Goal: Task Accomplishment & Management: Manage account settings

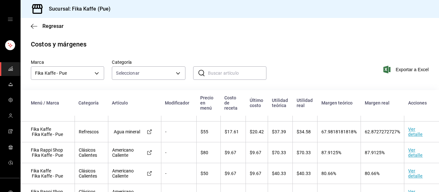
scroll to position [17, 0]
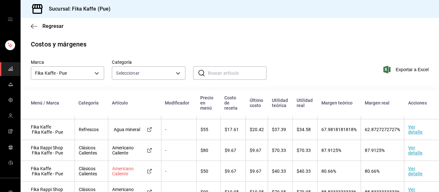
click at [150, 171] on icon at bounding box center [149, 171] width 5 height 5
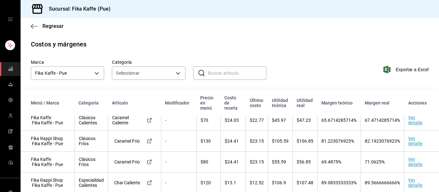
scroll to position [308, 0]
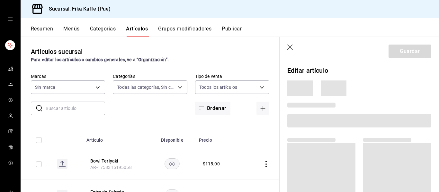
type input "1994366c-f11a-4cbd-94a1-eb9715e73b61,3590a760-77bb-4674-8d3f-47f28e8156f8,11cd4…"
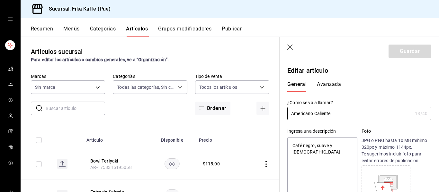
type input "34ad27b6-2ad7-4e09-8c47-bff0ca000e3b"
type textarea "x"
type input "$50.00"
type textarea "x"
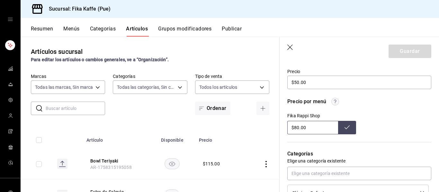
scroll to position [216, 0]
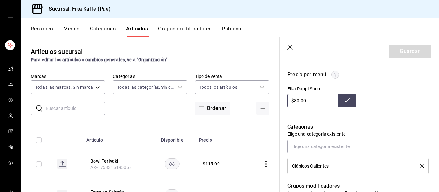
click at [290, 47] on icon "button" at bounding box center [289, 47] width 5 height 5
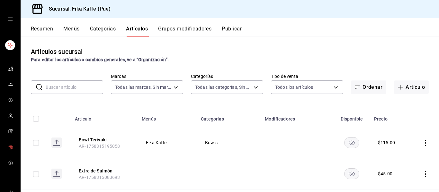
click at [14, 146] on link "mailbox folders" at bounding box center [10, 148] width 20 height 14
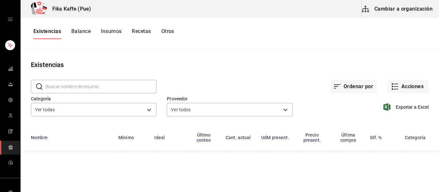
click at [138, 32] on button "Recetas" at bounding box center [141, 33] width 19 height 11
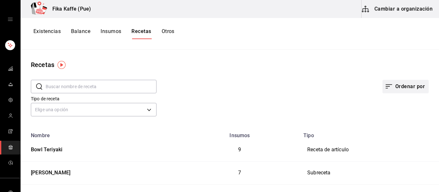
click at [399, 87] on button "Ordenar por" at bounding box center [405, 86] width 46 height 13
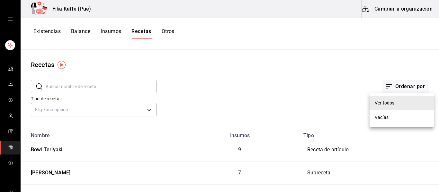
click at [385, 118] on div "Vacías" at bounding box center [382, 117] width 14 height 7
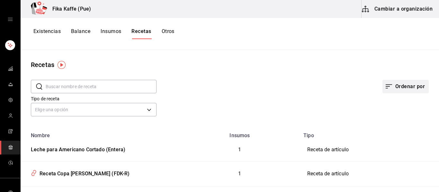
click at [396, 86] on button "Ordenar por" at bounding box center [405, 86] width 46 height 13
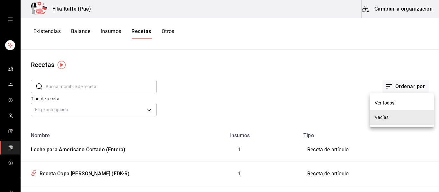
click at [388, 106] on div "Ver todos" at bounding box center [385, 103] width 20 height 7
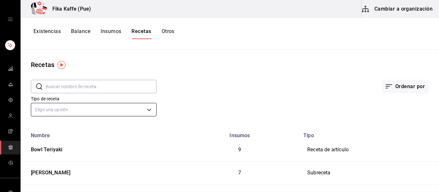
click at [97, 114] on body "Fika Kaffe (Pue) Cambiar a organización Existencias Balance Insumos Recetas Otr…" at bounding box center [219, 94] width 439 height 188
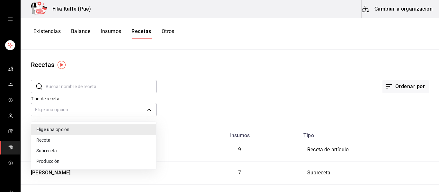
click at [225, 99] on div at bounding box center [219, 96] width 439 height 192
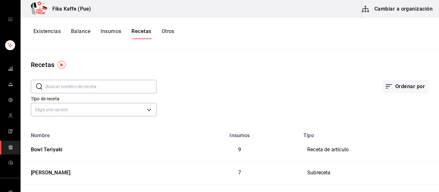
click at [94, 87] on input "text" at bounding box center [101, 86] width 111 height 13
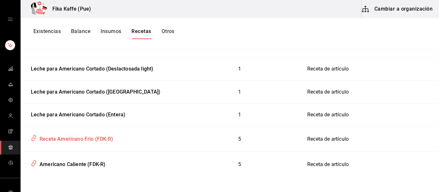
scroll to position [153, 0]
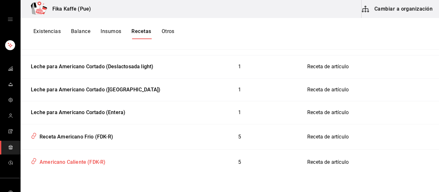
type input "americ"
click at [205, 183] on div "Recetas ​ americ ​ Ordenar por Tipo de receta Elige una opción default Nombre I…" at bounding box center [230, 119] width 418 height 138
click at [100, 162] on div "Americano Caliente (FDK-R)" at bounding box center [71, 161] width 68 height 10
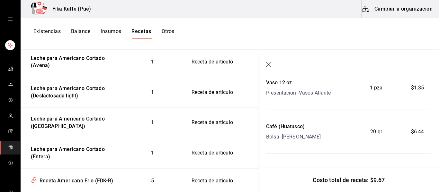
scroll to position [206, 0]
click at [389, 8] on button "Cambiar a organización" at bounding box center [397, 9] width 72 height 18
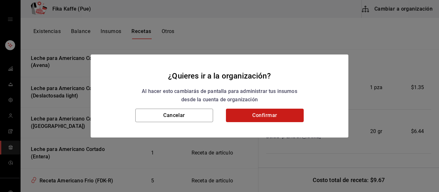
click at [267, 122] on button "Confirmar" at bounding box center [265, 115] width 78 height 13
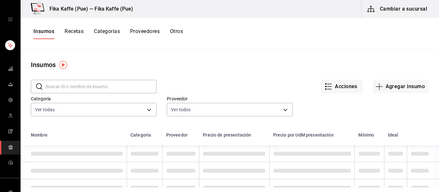
click at [76, 32] on button "Recetas" at bounding box center [74, 33] width 19 height 11
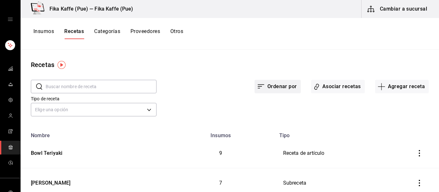
click at [273, 92] on button "Ordenar por" at bounding box center [277, 86] width 46 height 13
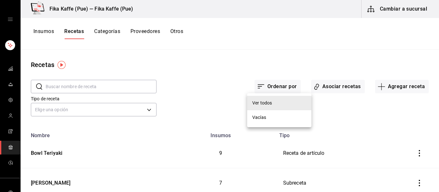
click at [224, 84] on div at bounding box center [219, 96] width 439 height 192
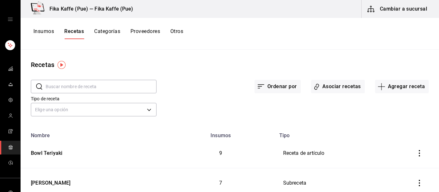
click at [145, 83] on input "text" at bounding box center [101, 86] width 111 height 13
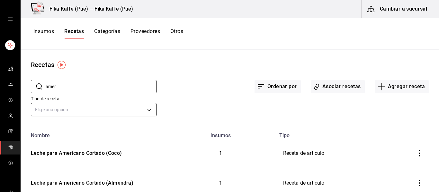
type input "americ"
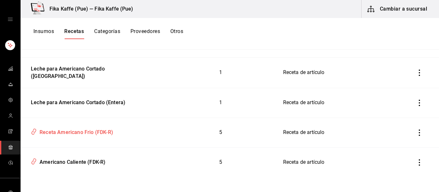
scroll to position [202, 0]
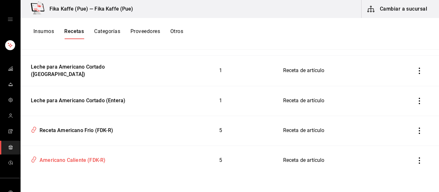
click at [80, 161] on div "Americano Caliente (FDK-R)" at bounding box center [71, 160] width 68 height 10
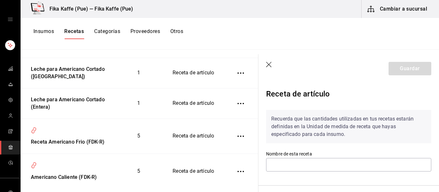
type input "Americano Caliente (FDK-R)"
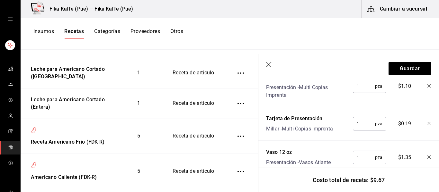
scroll to position [230, 0]
click at [429, 122] on icon "button" at bounding box center [428, 122] width 3 height 3
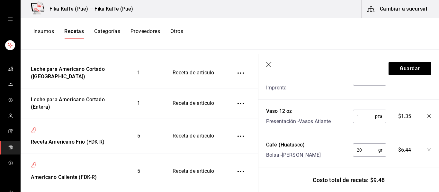
scroll to position [245, 0]
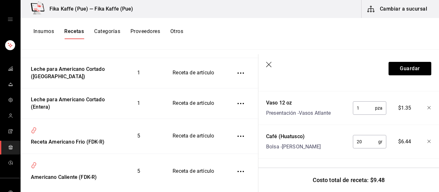
click at [369, 140] on input "20" at bounding box center [365, 142] width 25 height 13
type input "2"
type input "18"
click at [329, 153] on div "Nombre Cant. Requerida Costo Tapa Vaso 12 a 20 oz Presentación - Vasos Atlante …" at bounding box center [348, 81] width 165 height 155
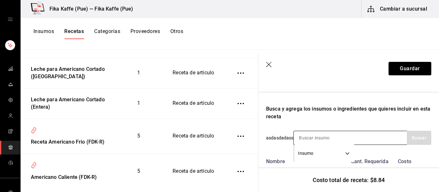
scroll to position [108, 0]
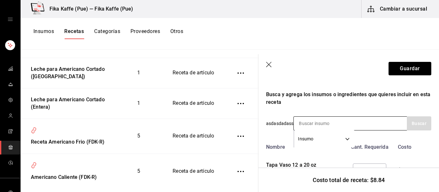
click at [341, 120] on input at bounding box center [326, 123] width 64 height 13
type input "mang"
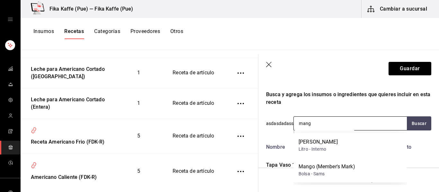
drag, startPoint x: 313, startPoint y: 126, endPoint x: 294, endPoint y: 125, distance: 19.3
click at [294, 125] on input "mang" at bounding box center [326, 123] width 64 height 13
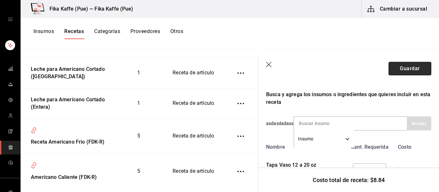
click at [394, 68] on button "Guardar" at bounding box center [409, 68] width 43 height 13
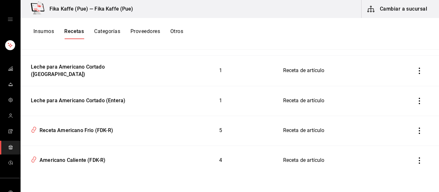
click at [199, 60] on div "Fika Kaffe (Pue) — Fika Kaffe (Pue) Cambiar a sucursal Insumos Recetas Categorí…" at bounding box center [230, 94] width 418 height 188
drag, startPoint x: 45, startPoint y: 31, endPoint x: 190, endPoint y: 85, distance: 155.1
click at [208, 80] on div "Fika Kaffe (Pue) — Fika Kaffe (Pue) Cambiar a sucursal Insumos Recetas Categorí…" at bounding box center [230, 94] width 418 height 188
drag, startPoint x: 86, startPoint y: 162, endPoint x: 270, endPoint y: 151, distance: 184.7
click at [86, 162] on div "Americano Caliente (FDK-R)" at bounding box center [71, 160] width 68 height 10
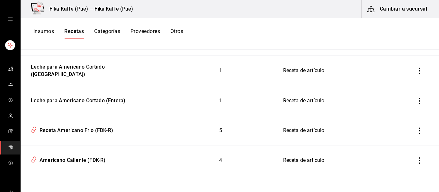
type input "Americano Caliente (FDK-R)"
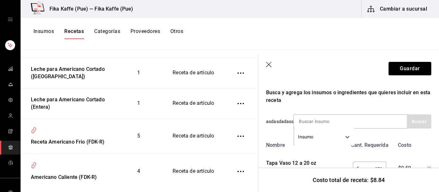
scroll to position [112, 0]
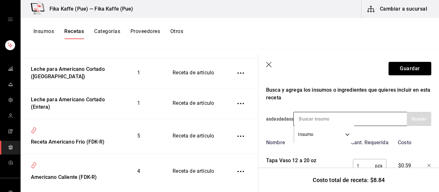
click at [327, 123] on input at bounding box center [326, 118] width 64 height 13
type input "manga"
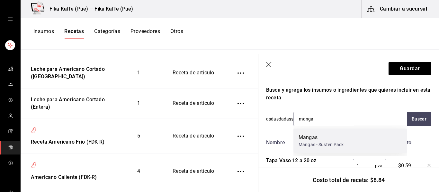
click at [311, 135] on div "Mangas" at bounding box center [320, 138] width 45 height 8
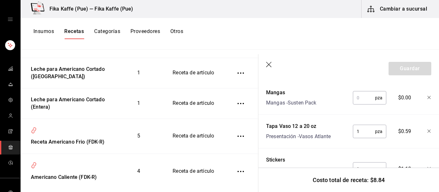
scroll to position [178, 0]
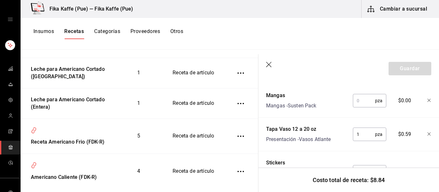
click at [357, 100] on input "text" at bounding box center [364, 100] width 22 height 13
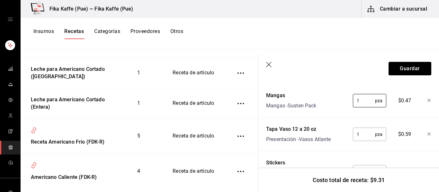
type input "1"
click at [344, 114] on div "Nombre Cant. Requerida Costo Mangas Mangas - Susten Pack 1 pza ​ $0.47 Tapa Vas…" at bounding box center [348, 165] width 165 height 189
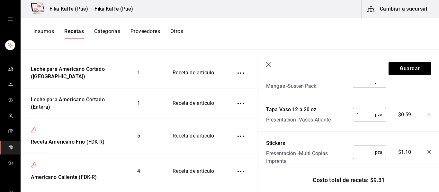
scroll to position [0, 0]
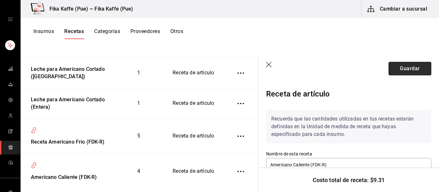
click at [423, 69] on button "Guardar" at bounding box center [409, 68] width 43 height 13
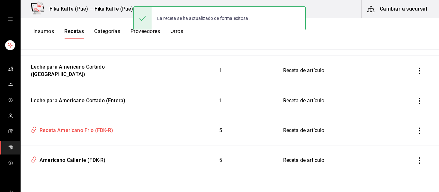
click at [90, 134] on div "Receta Americano Frio (FDK-R)" at bounding box center [75, 130] width 76 height 10
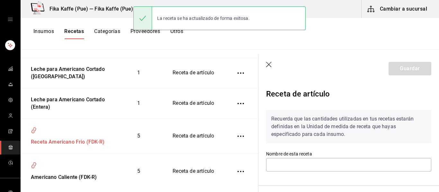
type input "Receta Americano Frio (FDK-R)"
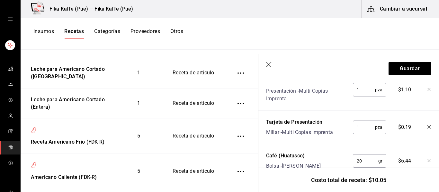
scroll to position [227, 0]
click at [429, 127] on icon "button" at bounding box center [428, 126] width 3 height 3
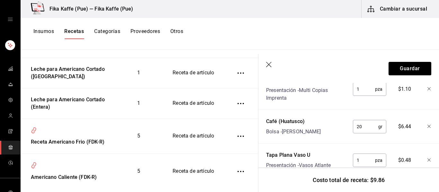
click at [370, 125] on input "20" at bounding box center [365, 126] width 25 height 13
type input "2"
type input "18"
click at [337, 137] on div "Nombre Cant. Requerida Costo Vaso Pet U 16 oz Presentación - Vasos Atlante 1 pz…" at bounding box center [348, 99] width 165 height 155
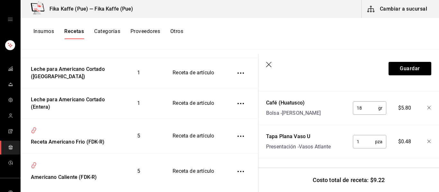
scroll to position [243, 0]
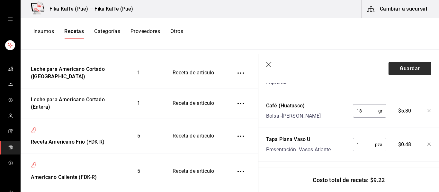
click at [404, 66] on button "Guardar" at bounding box center [409, 68] width 43 height 13
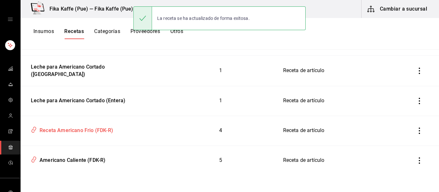
click at [75, 136] on td "Receta Americano Frio (FDK-R)" at bounding box center [94, 131] width 146 height 30
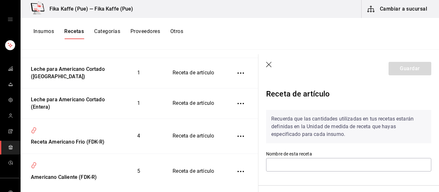
type input "Receta Americano Frio (FDK-R)"
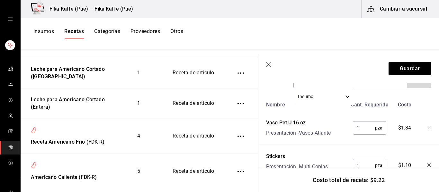
scroll to position [127, 0]
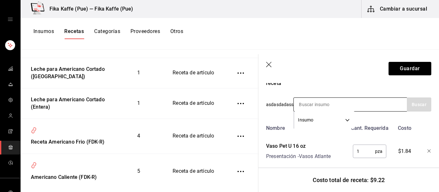
click at [340, 108] on input at bounding box center [326, 104] width 64 height 13
type input "popo"
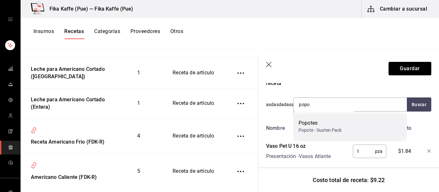
click at [320, 129] on div "Popote - Susten Pack" at bounding box center [319, 130] width 43 height 7
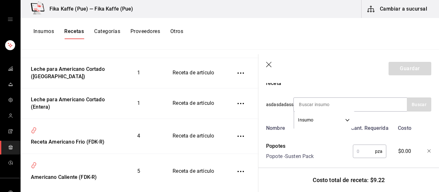
click at [362, 155] on input "text" at bounding box center [364, 151] width 22 height 13
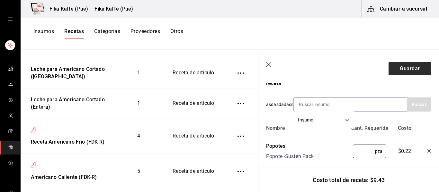
type input "1"
click at [409, 68] on button "Guardar" at bounding box center [409, 68] width 43 height 13
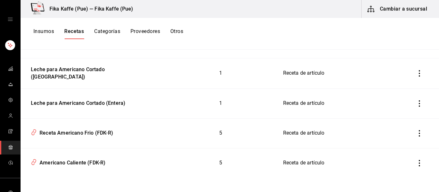
scroll to position [202, 0]
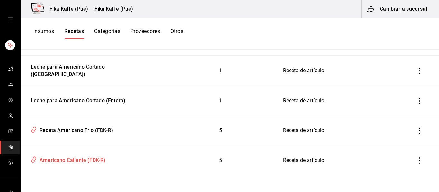
click at [56, 158] on div "Americano Caliente (FDK-R)" at bounding box center [71, 160] width 68 height 10
type input "Americano Caliente (FDK-R)"
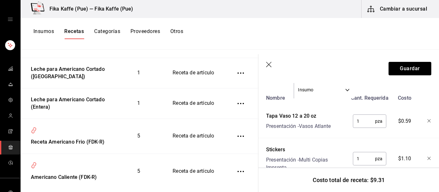
scroll to position [110, 0]
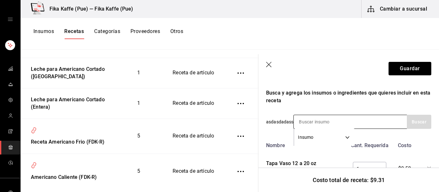
click at [314, 119] on input at bounding box center [326, 121] width 64 height 13
type input "serv"
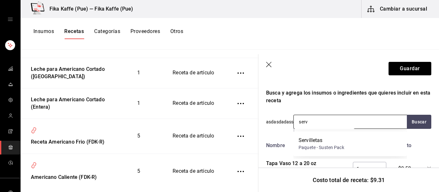
click at [344, 142] on div "Servilletas" at bounding box center [321, 141] width 46 height 8
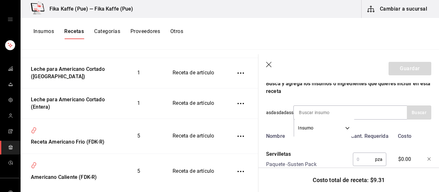
scroll to position [137, 0]
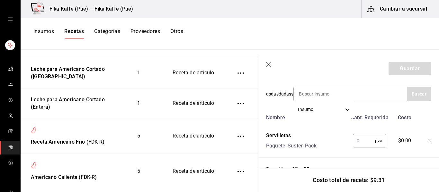
click at [356, 137] on input "text" at bounding box center [364, 141] width 22 height 13
type input "2"
click at [410, 71] on button "Guardar" at bounding box center [409, 68] width 43 height 13
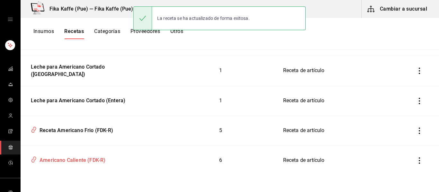
click at [70, 161] on div "Americano Caliente (FDK-R)" at bounding box center [71, 160] width 68 height 10
type input "Americano Caliente (FDK-R)"
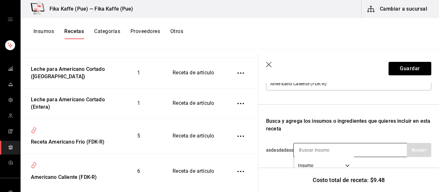
scroll to position [90, 0]
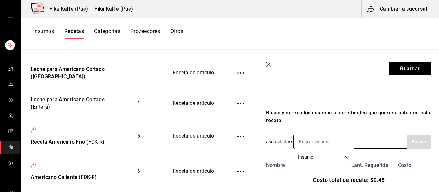
click at [321, 146] on input at bounding box center [326, 141] width 64 height 13
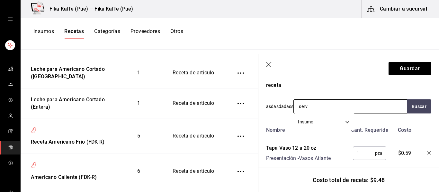
scroll to position [125, 0]
click at [418, 109] on button "Buscar" at bounding box center [419, 106] width 24 height 14
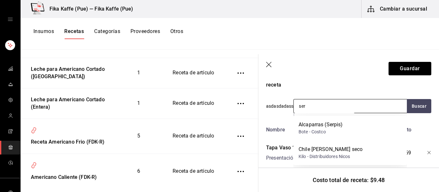
click at [355, 103] on input "ser" at bounding box center [326, 106] width 64 height 13
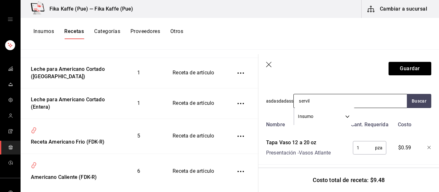
scroll to position [129, 0]
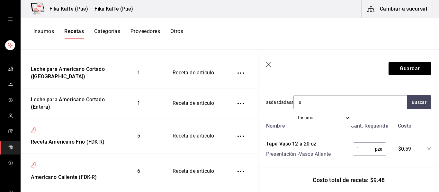
type input "s"
drag, startPoint x: 360, startPoint y: 117, endPoint x: 350, endPoint y: 119, distance: 10.3
click at [350, 119] on div "Recuerda que las cantidades utilizadas en tus recetas estarán definidas en la U…" at bounding box center [348, 159] width 165 height 367
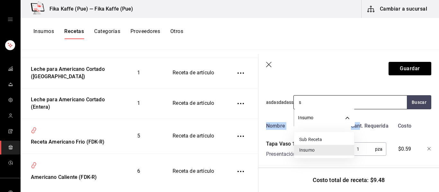
click at [349, 119] on body "Fika Kaffe (Pue) — Fika Kaffe (Pue) Cambiar a sucursal Insumos Recetas Categorí…" at bounding box center [219, 94] width 439 height 188
click at [347, 119] on div at bounding box center [219, 96] width 439 height 192
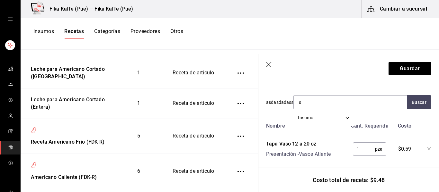
click at [377, 116] on div "Recuerda que las cantidades utilizadas en tus recetas estarán definidas en la U…" at bounding box center [348, 159] width 165 height 367
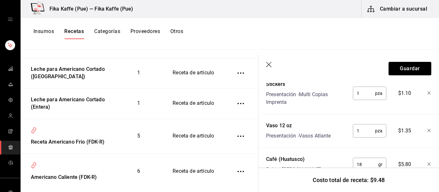
scroll to position [313, 0]
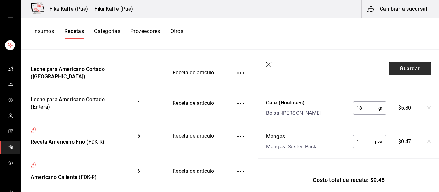
click at [409, 70] on button "Guardar" at bounding box center [409, 68] width 43 height 13
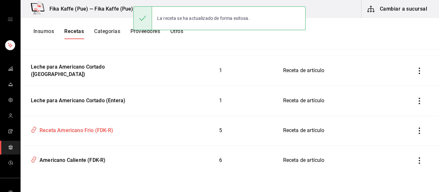
click at [98, 130] on div "Receta Americano Frio (FDK-R)" at bounding box center [75, 130] width 76 height 10
type input "Receta Americano Frio (FDK-R)"
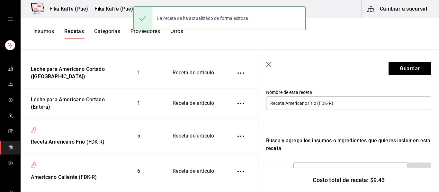
scroll to position [76, 0]
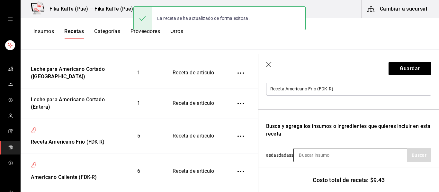
click at [315, 155] on input at bounding box center [326, 155] width 64 height 13
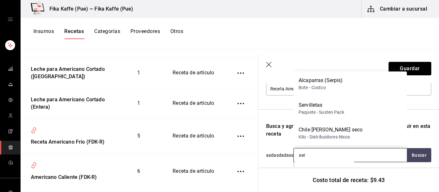
type input "serv"
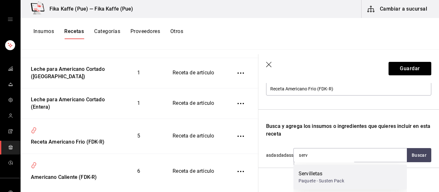
click at [316, 179] on div "Paquete - Susten Pack" at bounding box center [321, 181] width 46 height 7
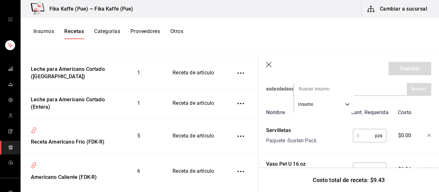
scroll to position [147, 0]
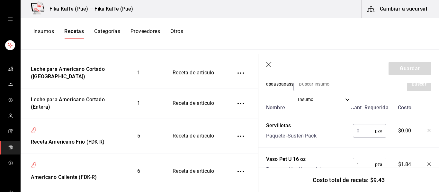
click at [367, 132] on input "text" at bounding box center [364, 131] width 22 height 13
type input "2"
click at [407, 64] on button "Guardar" at bounding box center [409, 68] width 43 height 13
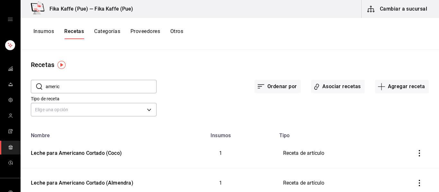
click at [69, 91] on input "americ" at bounding box center [101, 86] width 111 height 13
type input "bagel"
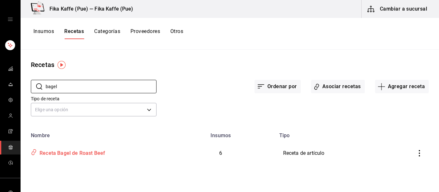
click at [78, 150] on div "Receta Bagel de Roast Beef" at bounding box center [71, 152] width 68 height 10
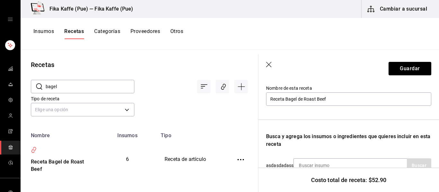
scroll to position [56, 0]
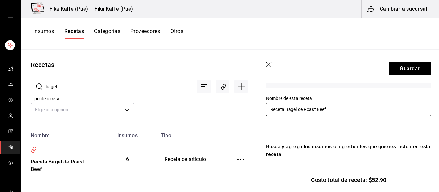
click at [349, 112] on input "Receta Bagel de Roast Beef" at bounding box center [348, 109] width 165 height 13
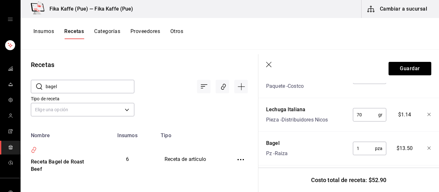
scroll to position [321, 0]
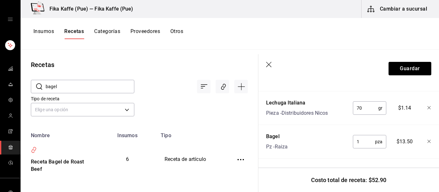
type input "Receta Bagel de Roast Beef (FDK-R)"
click at [271, 65] on icon "button" at bounding box center [269, 65] width 6 height 6
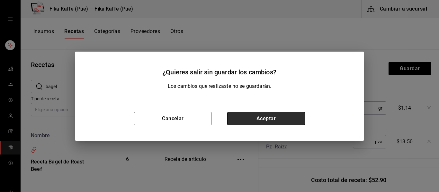
click at [268, 119] on button "Aceptar" at bounding box center [266, 118] width 78 height 13
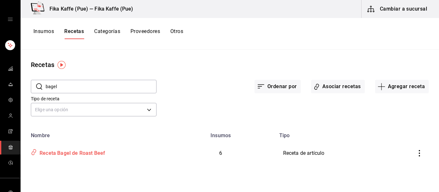
click at [86, 153] on div "Receta Bagel de Roast Beef" at bounding box center [71, 152] width 68 height 10
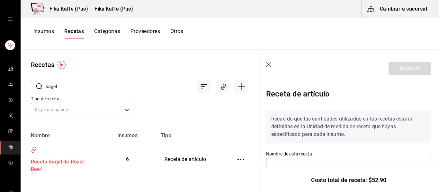
type input "Receta Bagel de Roast Beef"
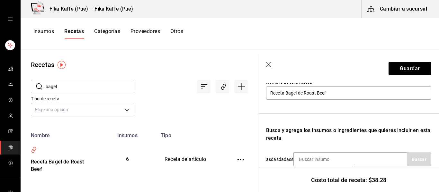
scroll to position [82, 0]
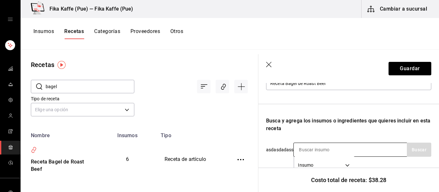
click at [324, 150] on input at bounding box center [326, 149] width 64 height 13
type input "queso"
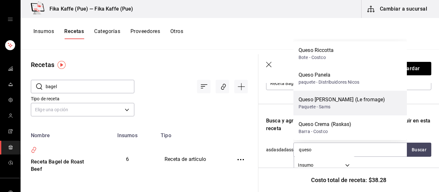
click at [346, 102] on div "Queso de Cabra (Le fromage)" at bounding box center [341, 100] width 86 height 8
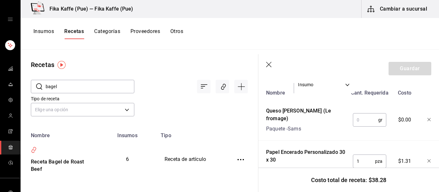
scroll to position [170, 0]
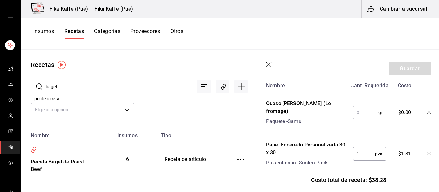
click at [365, 110] on input "text" at bounding box center [365, 112] width 25 height 13
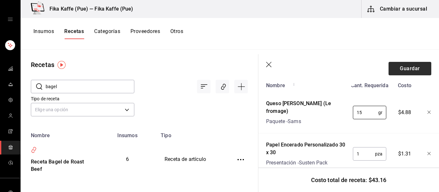
type input "15"
click at [401, 70] on button "Guardar" at bounding box center [409, 68] width 43 height 13
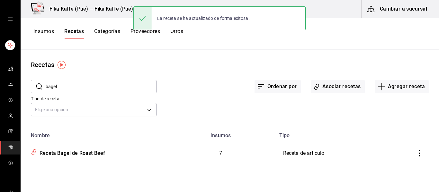
click at [63, 88] on input "bagel" at bounding box center [101, 86] width 111 height 13
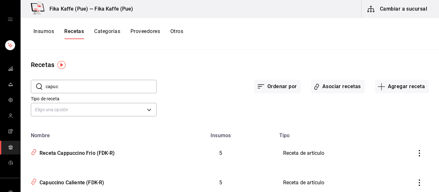
type input "capuc"
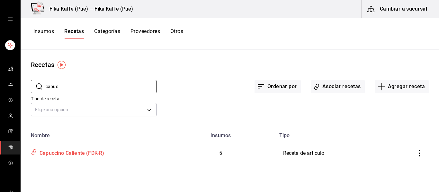
click at [82, 155] on div "Capuccino Caliente (FDK-R)" at bounding box center [70, 152] width 67 height 10
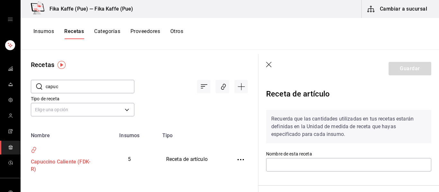
type input "Capuccino Caliente (FDK-R)"
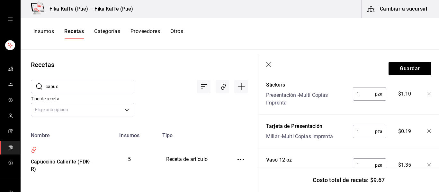
scroll to position [232, 0]
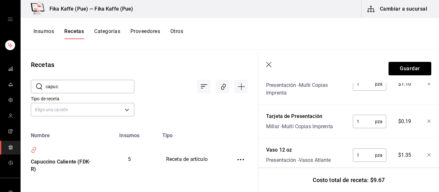
click at [428, 121] on icon "button" at bounding box center [429, 122] width 4 height 4
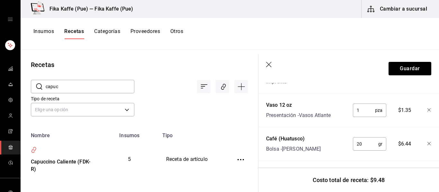
scroll to position [245, 0]
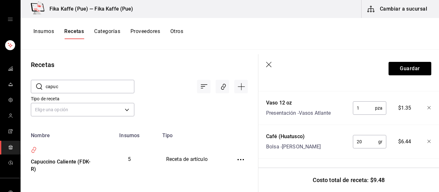
click at [365, 144] on input "20" at bounding box center [365, 142] width 25 height 13
type input "2"
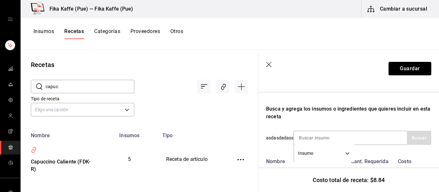
scroll to position [93, 0]
type input "18"
click at [319, 135] on input at bounding box center [326, 138] width 64 height 13
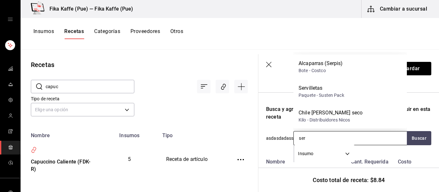
type input "serv"
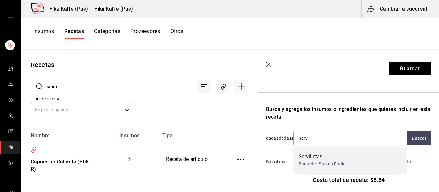
click at [320, 154] on div "Servilletas" at bounding box center [321, 157] width 46 height 8
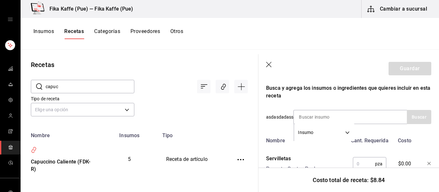
scroll to position [132, 0]
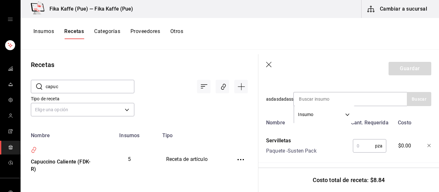
click at [361, 146] on input "text" at bounding box center [364, 146] width 22 height 13
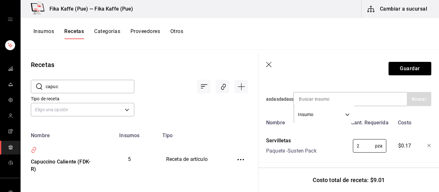
type input "2"
click at [343, 140] on div "Servilletas Paquete - Susten Pack" at bounding box center [305, 145] width 84 height 21
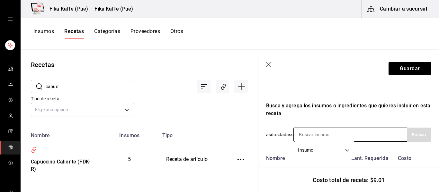
scroll to position [97, 0]
click at [326, 133] on input at bounding box center [326, 134] width 64 height 13
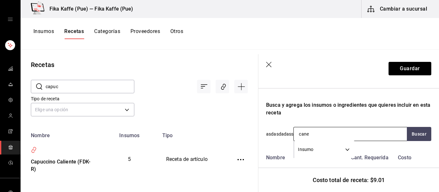
type input "canel"
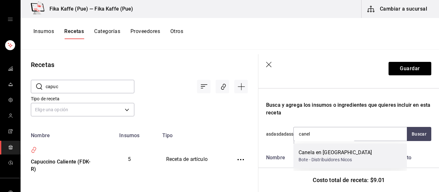
click at [340, 155] on div "Canela en [GEOGRAPHIC_DATA]" at bounding box center [335, 153] width 74 height 8
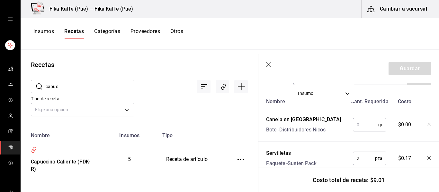
scroll to position [154, 0]
click at [360, 126] on input "text" at bounding box center [365, 124] width 25 height 13
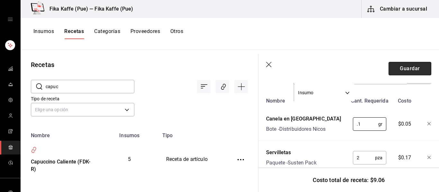
click at [416, 74] on button "Guardar" at bounding box center [409, 68] width 43 height 13
type input "0.1"
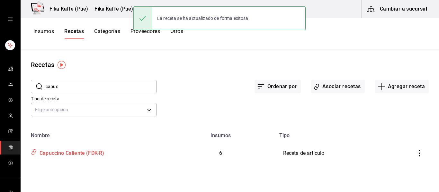
click at [93, 152] on div "Capuccino Caliente (FDK-R)" at bounding box center [70, 152] width 67 height 10
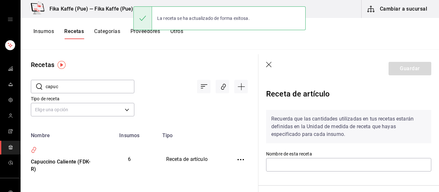
type input "Capuccino Caliente (FDK-R)"
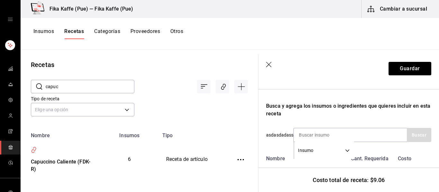
scroll to position [109, 0]
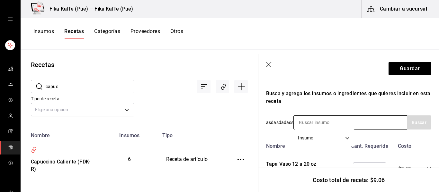
click at [325, 127] on input at bounding box center [326, 122] width 64 height 13
type input "mang"
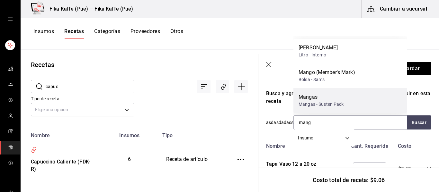
click at [325, 94] on div "Mangas" at bounding box center [320, 97] width 45 height 8
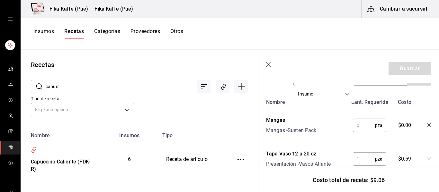
scroll to position [159, 0]
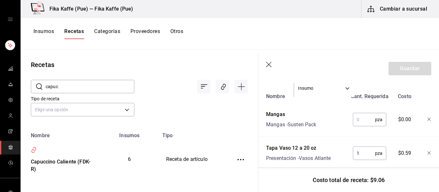
click at [361, 117] on input "text" at bounding box center [364, 119] width 22 height 13
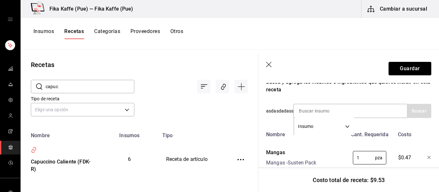
scroll to position [57, 0]
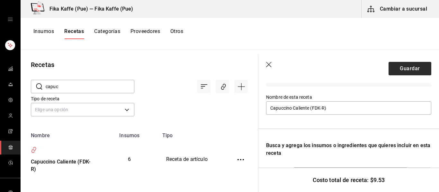
type input "1"
click at [406, 65] on button "Guardar" at bounding box center [409, 68] width 43 height 13
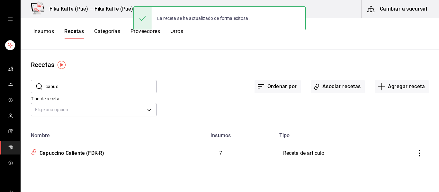
click at [132, 90] on input "capuc" at bounding box center [101, 86] width 111 height 13
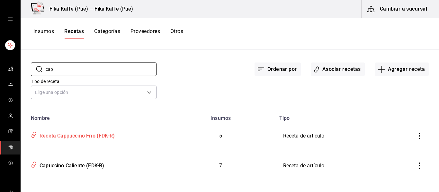
scroll to position [23, 0]
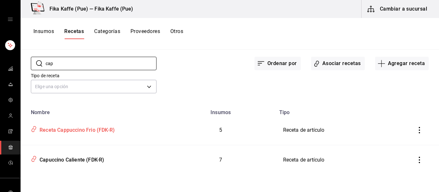
type input "cap"
click at [91, 136] on td "Receta Cappuccino Frio (FDK-R)" at bounding box center [94, 131] width 146 height 30
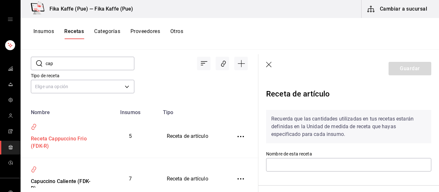
type input "Receta Cappuccino Frio (FDK-R)"
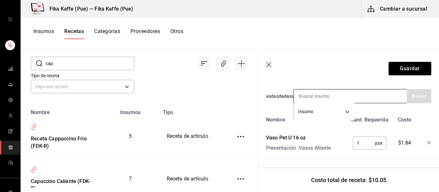
scroll to position [136, 0]
click at [330, 102] on input at bounding box center [326, 95] width 64 height 13
type input "pop"
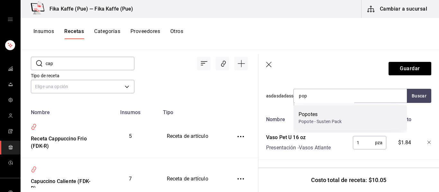
click at [337, 112] on div "Popotes" at bounding box center [319, 115] width 43 height 8
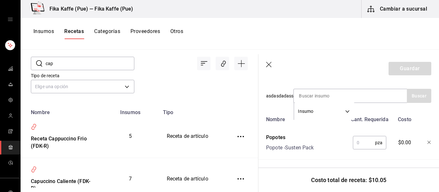
click at [360, 140] on input "text" at bounding box center [364, 143] width 22 height 13
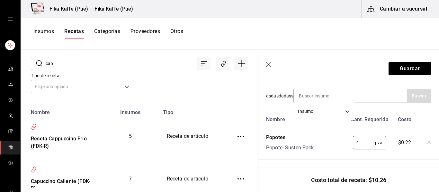
type input "1"
click at [325, 140] on div "Popotes Popote - Susten Pack" at bounding box center [305, 141] width 84 height 21
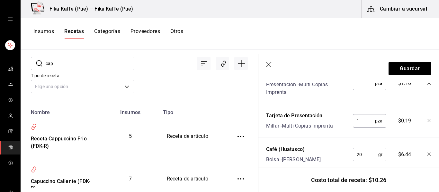
scroll to position [271, 0]
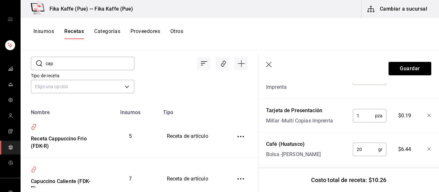
click at [429, 116] on icon "button" at bounding box center [429, 116] width 4 height 4
click at [366, 117] on input "20" at bounding box center [365, 116] width 25 height 13
type input "2"
type input "18"
click at [340, 136] on div "Nombre Cant. Requerida Costo Popotes Popote - Susten Pack 1 pza ​ $0.22 Vaso Pe…" at bounding box center [348, 72] width 165 height 189
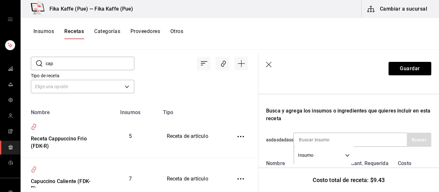
scroll to position [101, 0]
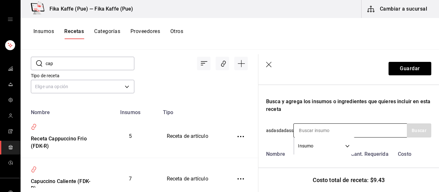
click at [333, 130] on input at bounding box center [326, 130] width 64 height 13
type input "canel"
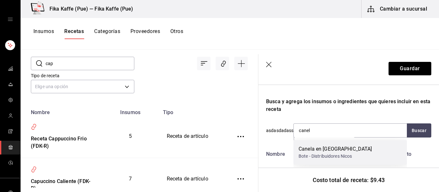
click at [327, 146] on div "Canela en [GEOGRAPHIC_DATA]" at bounding box center [335, 150] width 74 height 8
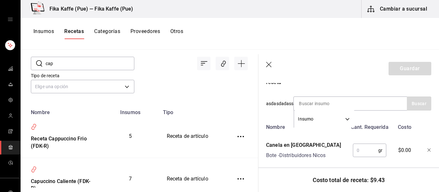
scroll to position [129, 0]
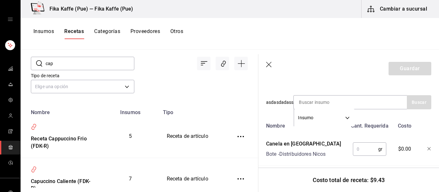
click at [364, 151] on input "text" at bounding box center [365, 149] width 25 height 13
type input "0.1"
click at [365, 102] on div "Insumo SUPPLY" at bounding box center [349, 102] width 113 height 14
click at [308, 100] on input at bounding box center [326, 102] width 64 height 13
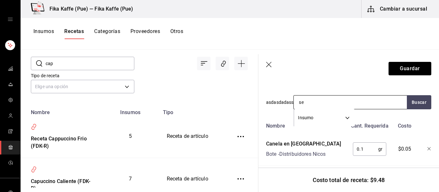
type input "ser"
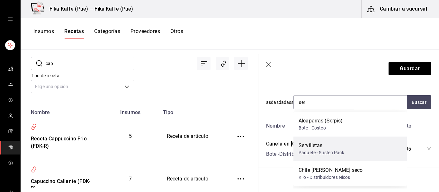
click at [321, 152] on div "Paquete - Susten Pack" at bounding box center [321, 153] width 46 height 7
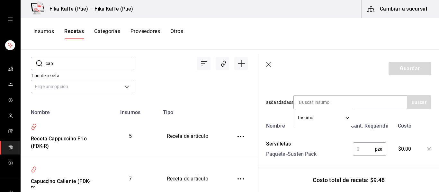
click at [361, 151] on input "text" at bounding box center [364, 149] width 22 height 13
type input "2"
click at [411, 71] on button "Guardar" at bounding box center [409, 68] width 43 height 13
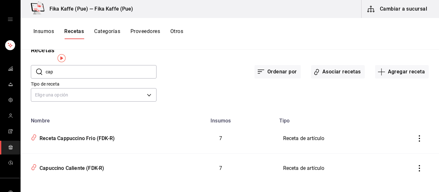
scroll to position [23, 0]
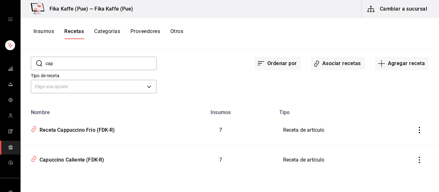
click at [81, 60] on input "cap" at bounding box center [101, 63] width 111 height 13
type input "caram"
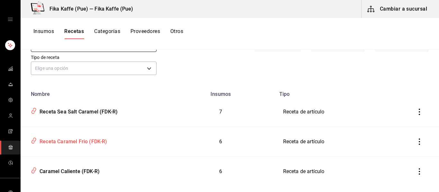
scroll to position [53, 0]
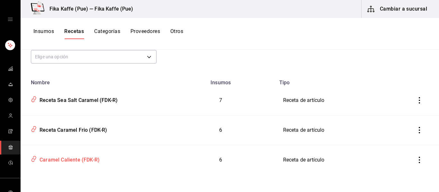
click at [67, 161] on div "Caramel Caliente (FDK-R)" at bounding box center [68, 159] width 63 height 10
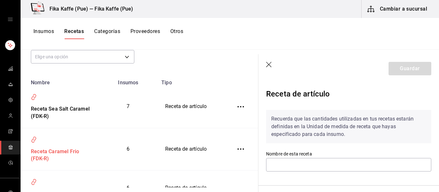
type input "Caramel Caliente (FDK-R)"
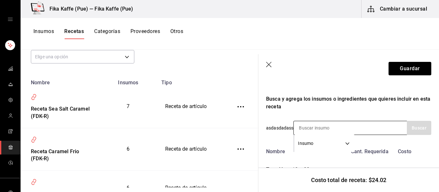
scroll to position [120, 0]
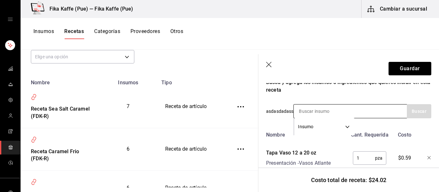
click at [331, 111] on input at bounding box center [326, 111] width 64 height 13
type input "pop"
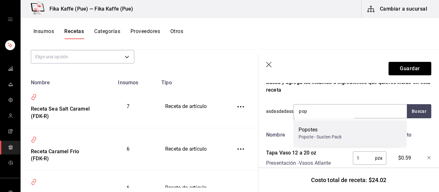
click at [323, 133] on div "Popotes" at bounding box center [319, 130] width 43 height 8
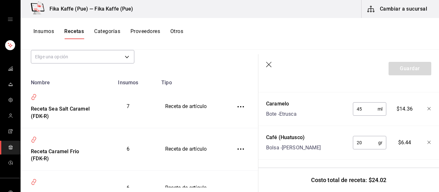
scroll to position [347, 0]
click at [366, 142] on input "20" at bounding box center [365, 142] width 25 height 13
type input "2"
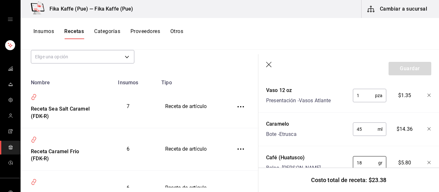
scroll to position [325, 0]
type input "18"
click at [368, 129] on input "45" at bounding box center [365, 129] width 25 height 13
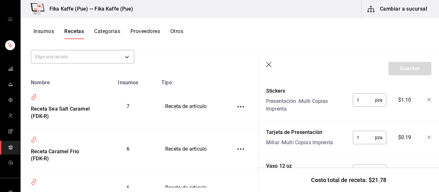
scroll to position [249, 0]
type input "40"
click at [428, 138] on icon "button" at bounding box center [429, 138] width 4 height 4
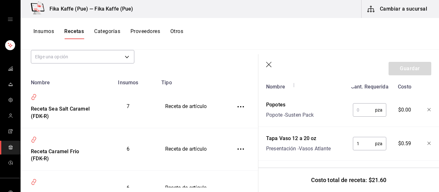
scroll to position [177, 0]
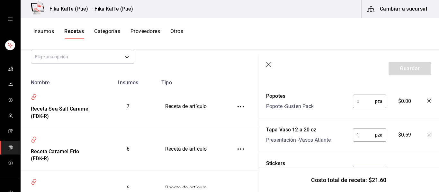
click at [428, 101] on icon "button" at bounding box center [429, 102] width 4 height 4
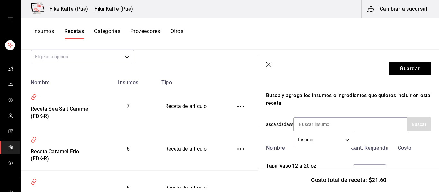
scroll to position [107, 0]
click at [325, 126] on input at bounding box center [326, 124] width 64 height 13
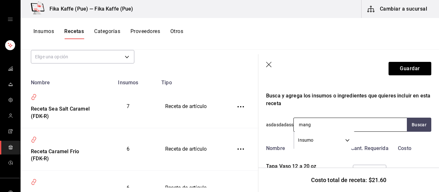
type input "manga"
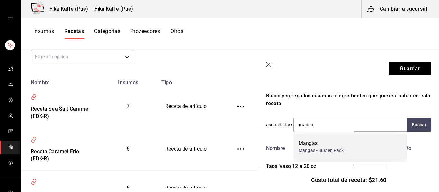
click at [331, 141] on div "Mangas" at bounding box center [320, 144] width 45 height 8
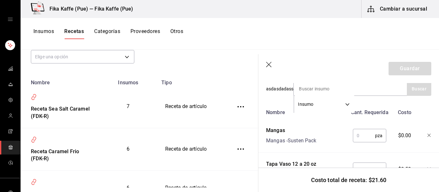
scroll to position [145, 0]
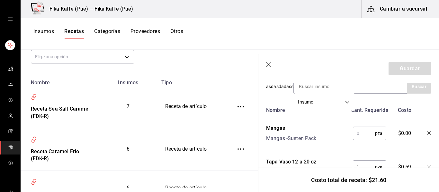
click at [356, 135] on input "text" at bounding box center [364, 133] width 22 height 13
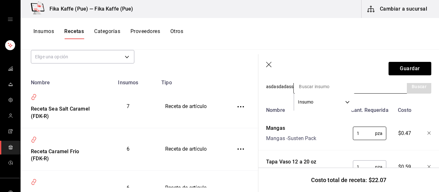
type input "1"
click at [329, 90] on input at bounding box center [326, 86] width 64 height 13
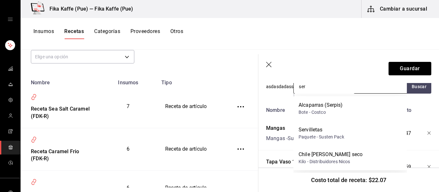
type input "serv"
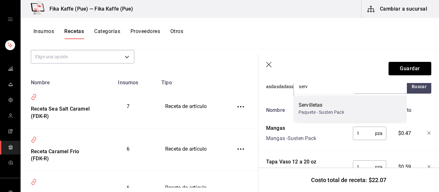
click at [319, 108] on div "Servilletas" at bounding box center [321, 106] width 46 height 8
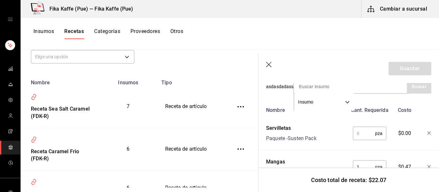
click at [361, 134] on input "text" at bounding box center [364, 133] width 22 height 13
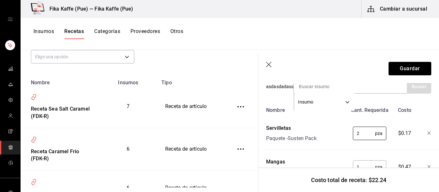
type input "2"
click at [321, 142] on div "Servilletas Paquete - Susten Pack" at bounding box center [305, 132] width 84 height 21
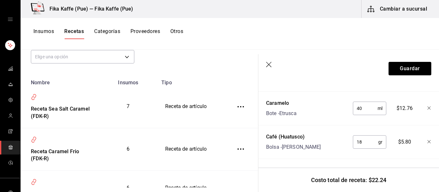
scroll to position [347, 0]
click at [293, 119] on div "Nombre Cant. Requerida Costo Servilletas Paquete - Susten Pack 2 pza ​ $0.17 Ma…" at bounding box center [348, 30] width 165 height 257
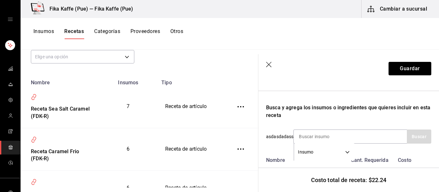
scroll to position [0, 0]
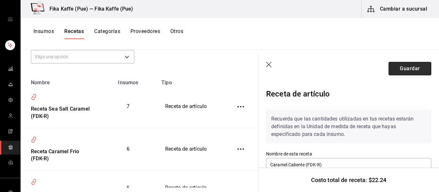
click at [401, 73] on button "Guardar" at bounding box center [409, 68] width 43 height 13
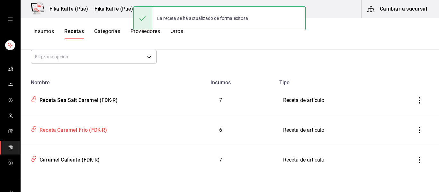
click at [100, 129] on div "Receta Caramel Frio (FDK-R)" at bounding box center [72, 129] width 70 height 10
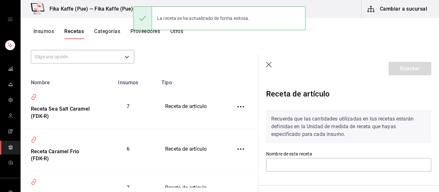
type input "Receta Caramel Frio (FDK-R)"
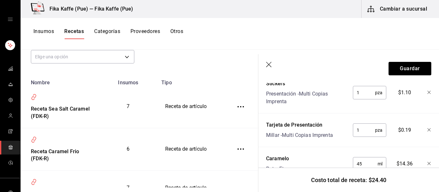
scroll to position [232, 0]
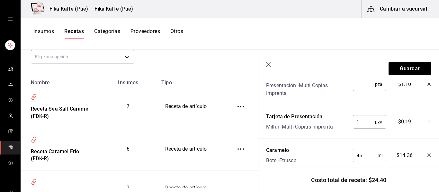
click at [429, 121] on icon "button" at bounding box center [429, 122] width 4 height 4
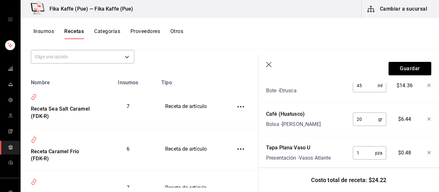
scroll to position [279, 0]
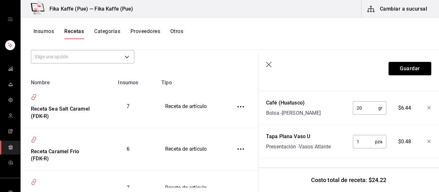
click at [370, 109] on input "20" at bounding box center [365, 108] width 25 height 13
type input "2"
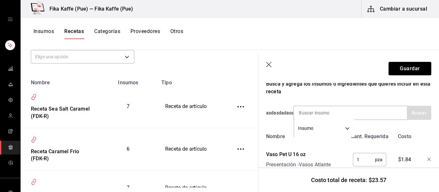
scroll to position [117, 0]
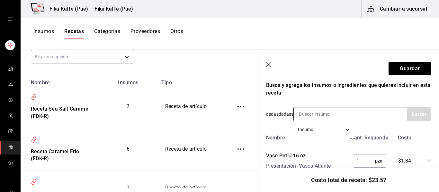
type input "18"
click at [340, 114] on input at bounding box center [326, 114] width 64 height 13
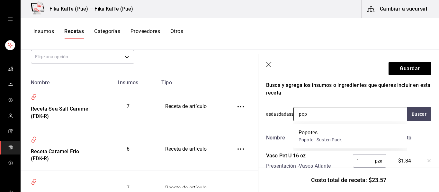
type input "popo"
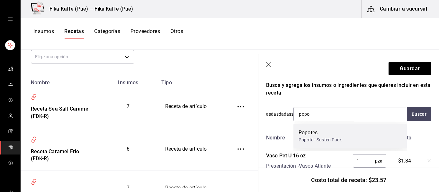
click at [332, 140] on div "Popote - Susten Pack" at bounding box center [319, 140] width 43 height 7
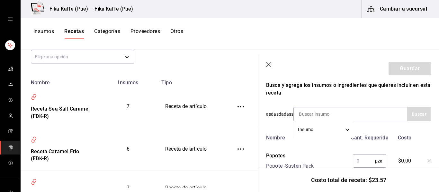
click at [356, 157] on input "text" at bounding box center [364, 161] width 22 height 13
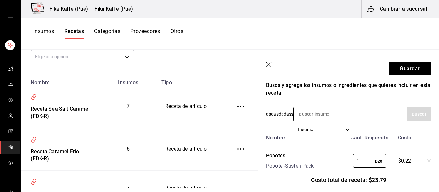
type input "1"
click at [322, 119] on input at bounding box center [326, 114] width 64 height 13
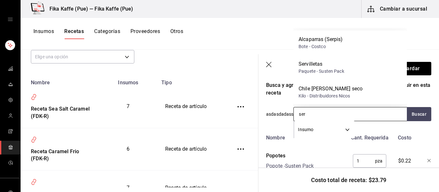
type input "serv"
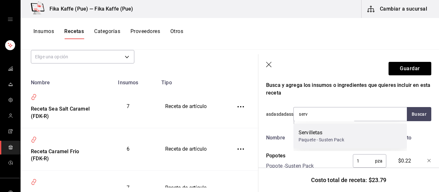
click at [319, 137] on div "Paquete - Susten Pack" at bounding box center [321, 140] width 46 height 7
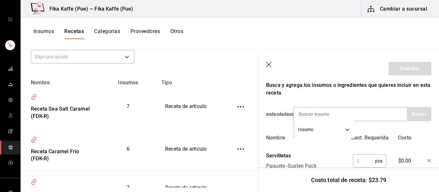
click at [368, 163] on input "text" at bounding box center [364, 161] width 22 height 13
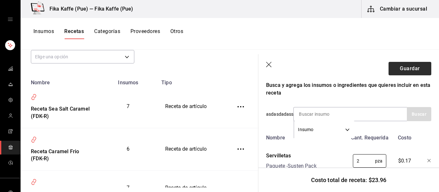
type input "2"
click at [405, 67] on button "Guardar" at bounding box center [409, 68] width 43 height 13
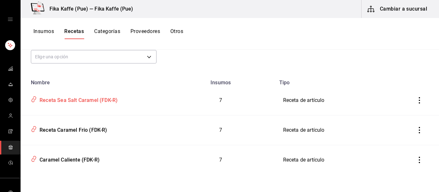
click at [93, 100] on div "Receta Sea Salt Caramel (FDK-R)" at bounding box center [77, 99] width 81 height 10
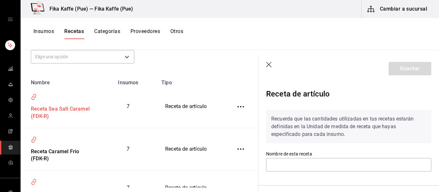
type input "Receta Sea Salt Caramel (FDK-R)"
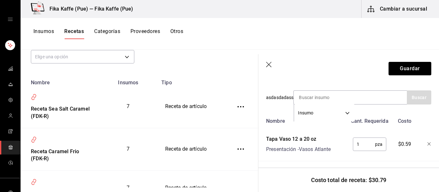
scroll to position [134, 0]
click at [327, 102] on input at bounding box center [326, 97] width 64 height 13
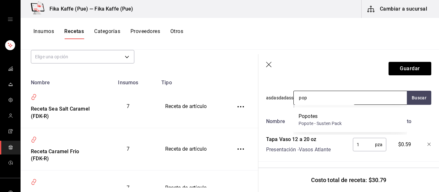
type input "popo"
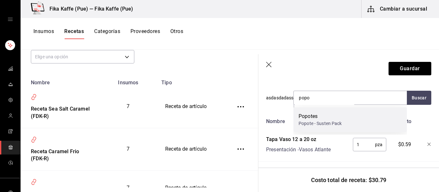
click at [320, 119] on div "Popotes" at bounding box center [319, 117] width 43 height 8
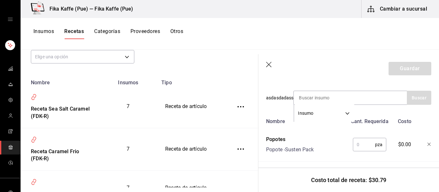
click at [366, 146] on input "text" at bounding box center [364, 144] width 22 height 13
type input "1"
click at [317, 99] on input at bounding box center [326, 97] width 64 height 13
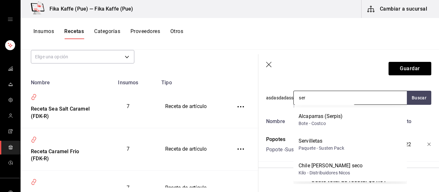
type input "serv"
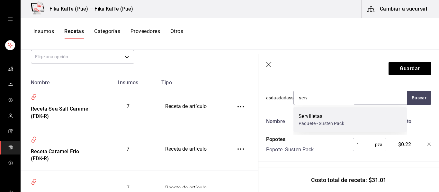
click at [311, 115] on div "Servilletas" at bounding box center [321, 117] width 46 height 8
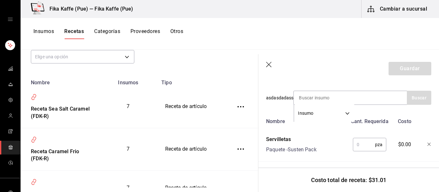
click at [357, 142] on input "text" at bounding box center [364, 144] width 22 height 13
type input "2"
click at [322, 123] on div "Nombre" at bounding box center [305, 120] width 84 height 10
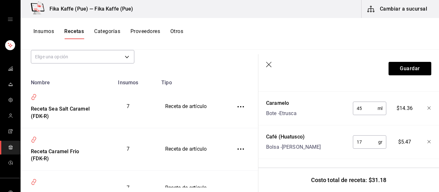
scroll to position [414, 0]
click at [371, 112] on input "45" at bounding box center [365, 108] width 25 height 13
click at [364, 142] on input "17" at bounding box center [365, 142] width 25 height 13
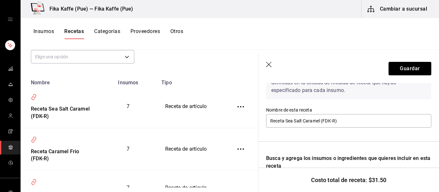
scroll to position [0, 0]
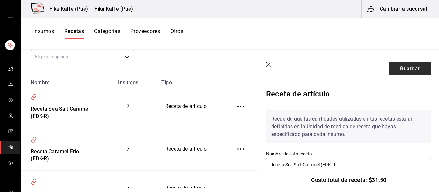
type input "18"
click at [399, 69] on button "Guardar" at bounding box center [409, 68] width 43 height 13
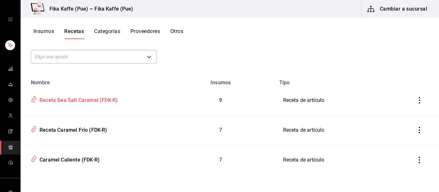
click at [101, 105] on td "Receta Sea Salt Caramel (FDK-R)" at bounding box center [94, 101] width 146 height 30
type input "Receta Sea Salt Caramel (FDK-R)"
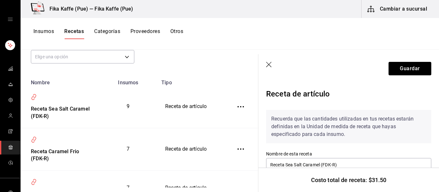
click at [272, 63] on header "Guardar" at bounding box center [348, 68] width 181 height 29
click at [269, 65] on icon "button" at bounding box center [269, 65] width 6 height 6
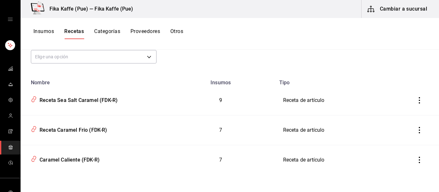
click at [166, 117] on td "7" at bounding box center [220, 131] width 109 height 30
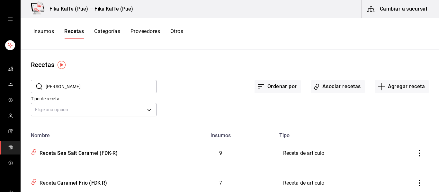
click at [85, 86] on input "caram" at bounding box center [101, 86] width 111 height 13
type input "c"
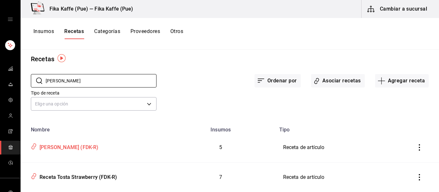
scroll to position [7, 0]
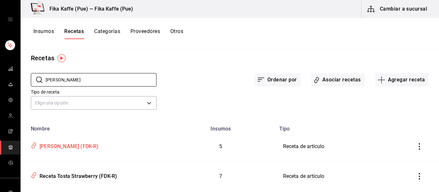
type input "berry"
click at [66, 145] on div "[PERSON_NAME] (FDK-R)" at bounding box center [68, 146] width 62 height 10
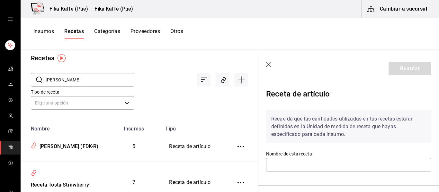
type input "[PERSON_NAME] (FDK-R)"
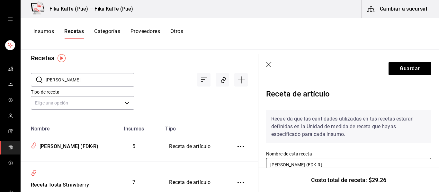
click at [271, 164] on input "[PERSON_NAME] (FDK-R)" at bounding box center [348, 164] width 165 height 13
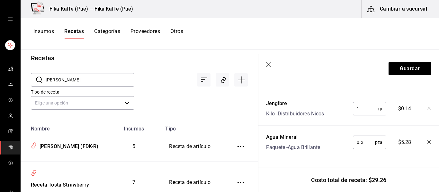
scroll to position [271, 0]
click at [267, 65] on icon "button" at bounding box center [269, 65] width 6 height 6
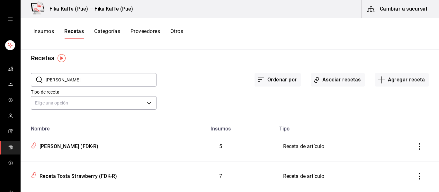
click at [52, 84] on input "berry" at bounding box center [101, 80] width 111 height 13
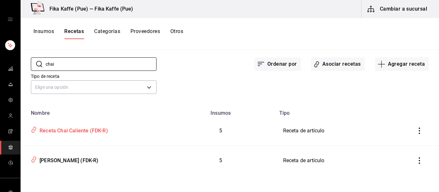
scroll to position [23, 0]
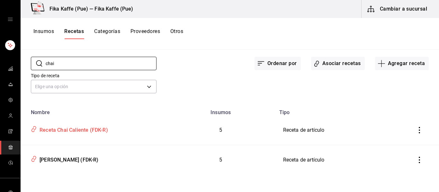
type input "chai"
click at [78, 134] on div "Receta Chai Caliente (FDK-R)" at bounding box center [93, 129] width 130 height 12
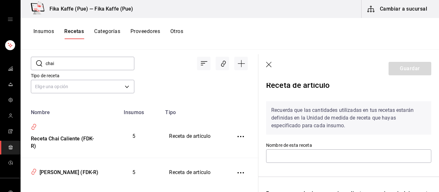
scroll to position [52, 0]
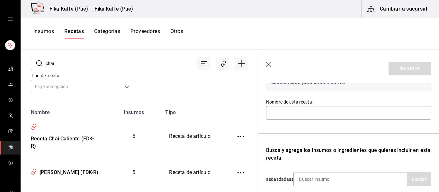
type input "Receta Chai Caliente (FDK-R)"
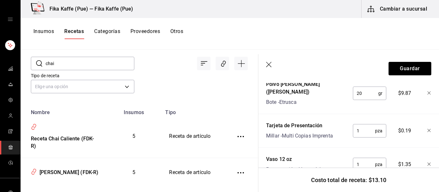
scroll to position [264, 0]
click at [430, 129] on icon "button" at bounding box center [429, 131] width 4 height 4
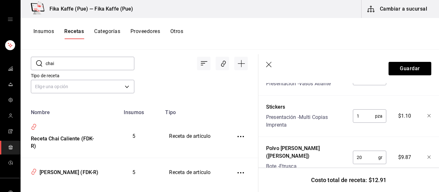
scroll to position [245, 0]
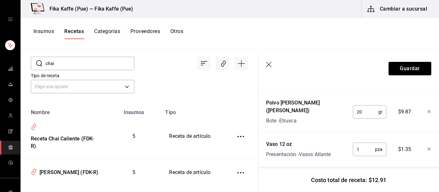
click at [427, 110] on icon "button" at bounding box center [429, 112] width 4 height 4
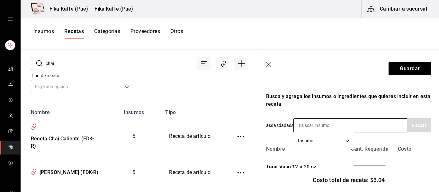
scroll to position [99, 0]
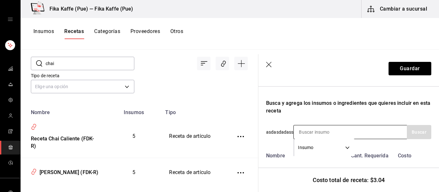
click at [313, 133] on input at bounding box center [326, 132] width 64 height 13
type input "mang"
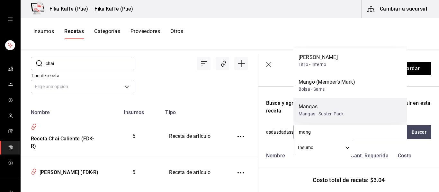
click at [326, 106] on div "Mangas" at bounding box center [320, 107] width 45 height 8
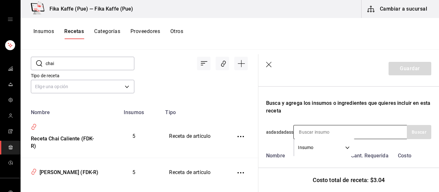
click at [325, 133] on input at bounding box center [326, 132] width 64 height 13
type input "serv"
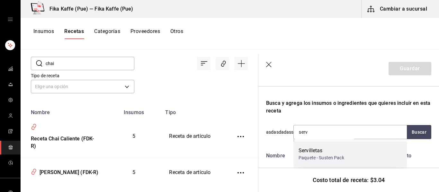
click at [339, 150] on div "Servilletas" at bounding box center [321, 151] width 46 height 8
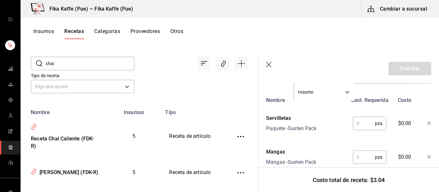
scroll to position [157, 0]
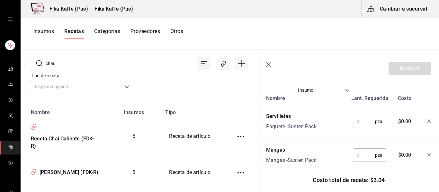
click at [365, 123] on input "text" at bounding box center [364, 121] width 22 height 13
type input "2"
click at [367, 158] on input "text" at bounding box center [364, 155] width 22 height 13
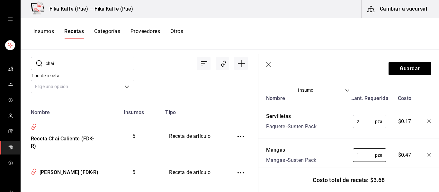
type input "1"
click at [336, 149] on div "Mangas Mangas - Susten Pack" at bounding box center [305, 154] width 84 height 21
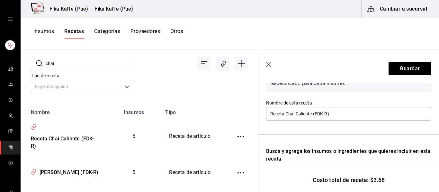
scroll to position [0, 0]
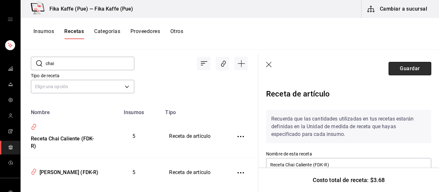
click at [403, 72] on button "Guardar" at bounding box center [409, 68] width 43 height 13
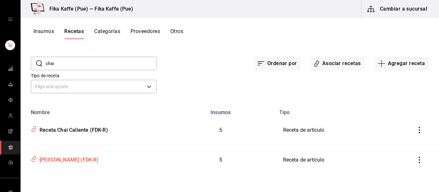
click at [65, 160] on div "[PERSON_NAME] (FDK-R)" at bounding box center [68, 159] width 62 height 10
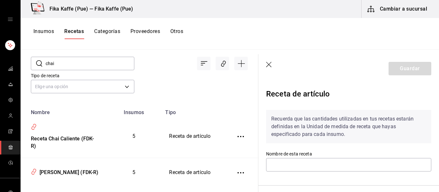
type input "[PERSON_NAME] (FDK-R)"
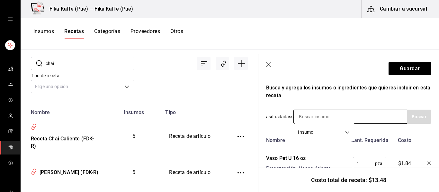
scroll to position [117, 0]
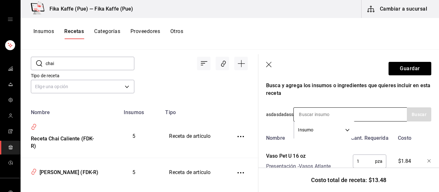
click at [353, 116] on input at bounding box center [326, 114] width 64 height 13
type input "popo"
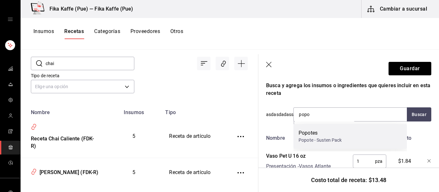
click at [334, 134] on div "Popotes" at bounding box center [319, 133] width 43 height 8
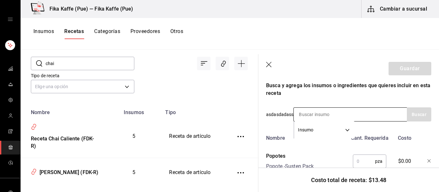
click at [336, 115] on input at bounding box center [326, 114] width 64 height 13
type input "serv"
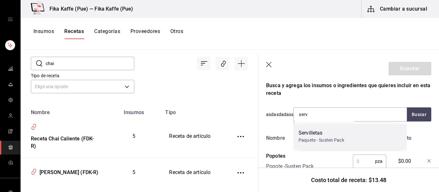
click at [326, 140] on div "Paquete - Susten Pack" at bounding box center [321, 140] width 46 height 7
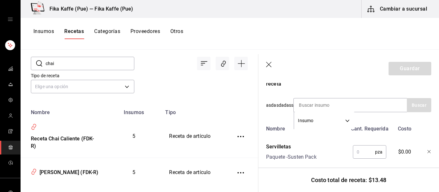
scroll to position [127, 0]
click at [363, 152] on input "text" at bounding box center [364, 151] width 22 height 13
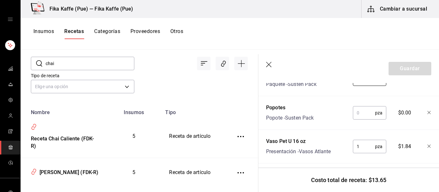
scroll to position [202, 0]
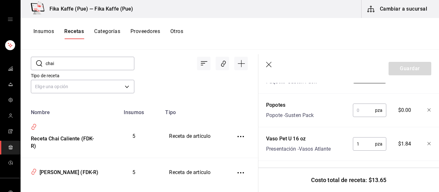
type input "2"
click at [368, 107] on input "text" at bounding box center [364, 110] width 22 height 13
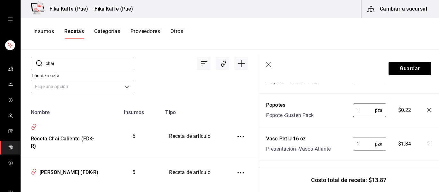
type input "1"
click at [346, 128] on div "Nombre Cant. Requerida Costo Servilletas Paquete - Susten Pack 2 pza ​ $0.17 Po…" at bounding box center [348, 179] width 165 height 264
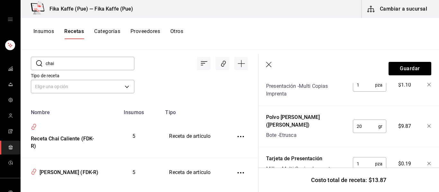
scroll to position [301, 0]
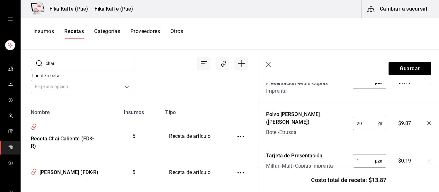
click at [428, 117] on div at bounding box center [424, 122] width 14 height 28
click at [428, 122] on icon "button" at bounding box center [429, 124] width 4 height 4
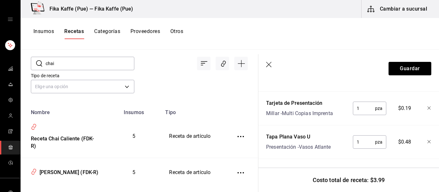
scroll to position [313, 0]
click at [427, 110] on icon "button" at bounding box center [429, 108] width 4 height 4
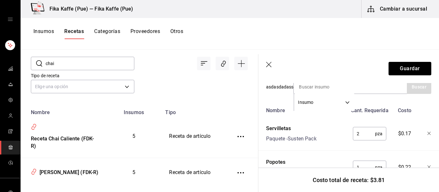
scroll to position [135, 0]
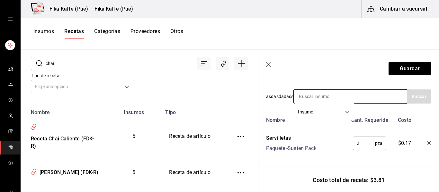
click at [323, 97] on input at bounding box center [326, 96] width 64 height 13
type input "concen"
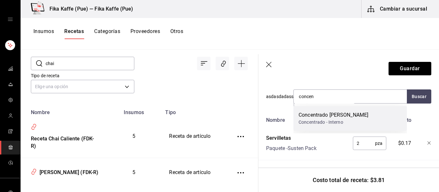
click at [339, 115] on div "Concentrado de Chai" at bounding box center [333, 115] width 70 height 8
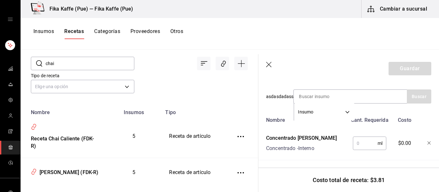
click at [361, 140] on input "text" at bounding box center [365, 143] width 25 height 13
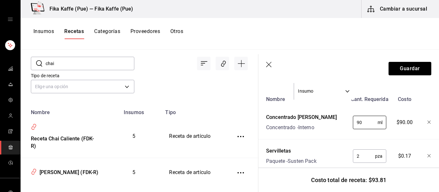
scroll to position [157, 0]
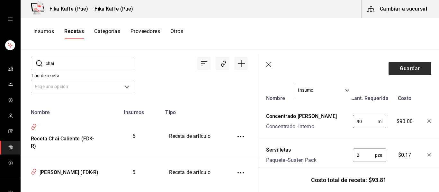
type input "90"
click at [410, 66] on button "Guardar" at bounding box center [409, 68] width 43 height 13
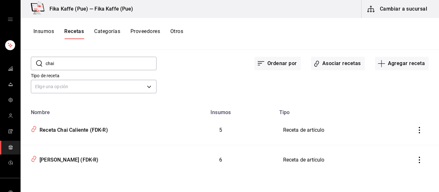
click at [82, 66] on input "chai" at bounding box center [101, 63] width 111 height 13
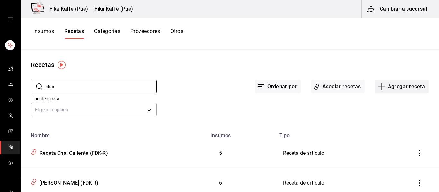
type input "chai"
click at [389, 89] on button "Agregar receta" at bounding box center [402, 86] width 54 height 13
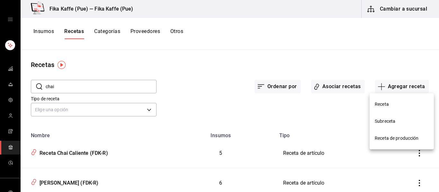
click at [397, 143] on li "Receta de producción" at bounding box center [401, 138] width 64 height 17
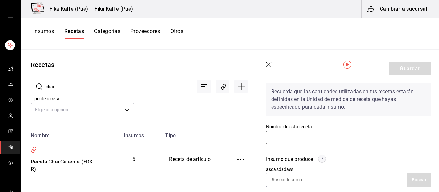
scroll to position [31, 0]
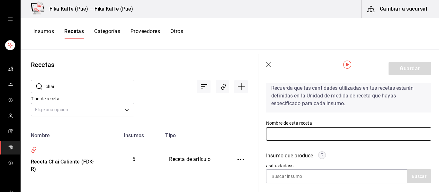
click at [294, 137] on input "text" at bounding box center [348, 134] width 165 height 13
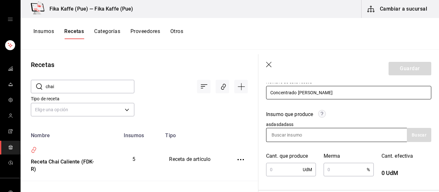
scroll to position [93, 0]
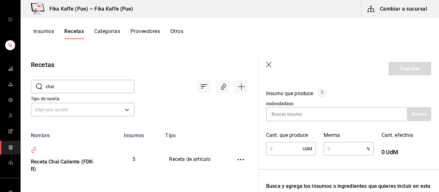
type input "Concentrado de Chai"
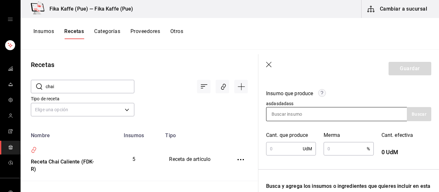
click at [384, 116] on div at bounding box center [336, 114] width 141 height 14
click at [315, 116] on input at bounding box center [298, 114] width 64 height 13
type input "concen"
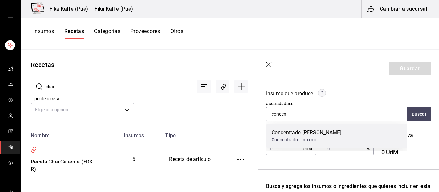
click at [331, 125] on div "Concentrado de Chai Concentrado - Interno" at bounding box center [336, 136] width 140 height 25
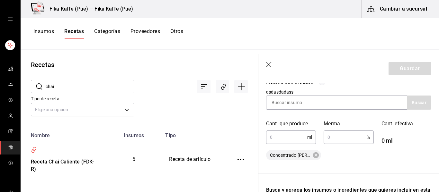
scroll to position [108, 0]
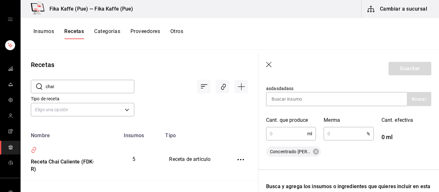
click at [288, 137] on input "text" at bounding box center [286, 134] width 41 height 13
type input "500"
click at [340, 134] on input "text" at bounding box center [344, 134] width 43 height 13
type input "5"
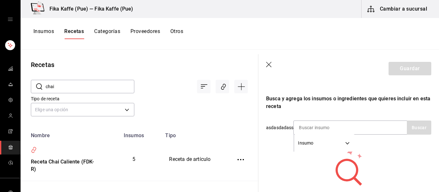
scroll to position [214, 0]
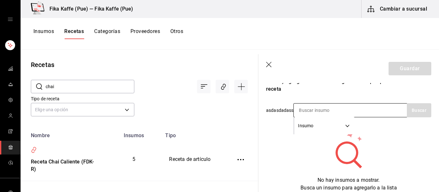
type input "3"
click at [338, 110] on input at bounding box center [326, 110] width 64 height 13
type input "polvo"
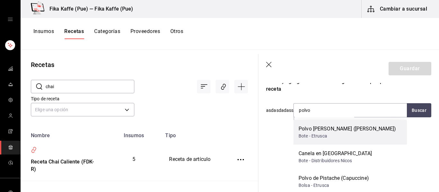
click at [339, 135] on div "Bote - Etrusca" at bounding box center [347, 136] width 98 height 7
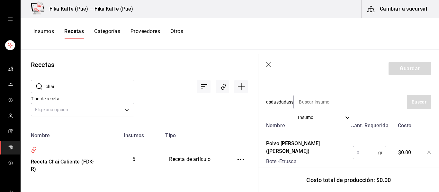
scroll to position [229, 0]
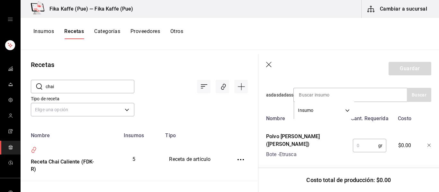
click at [358, 139] on input "text" at bounding box center [365, 145] width 25 height 13
click at [275, 96] on div "asdasdadass Insumo SUPPLY Buscar" at bounding box center [348, 95] width 165 height 14
click at [366, 146] on input "text" at bounding box center [365, 145] width 25 height 13
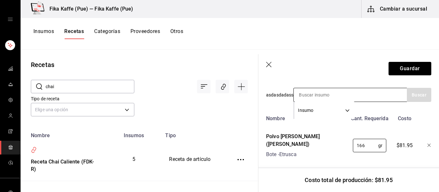
type input "166"
click at [357, 90] on input at bounding box center [326, 94] width 64 height 13
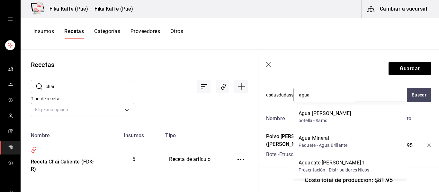
type input "agua"
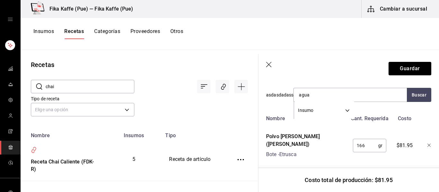
click at [287, 117] on div "Nombre" at bounding box center [305, 117] width 84 height 10
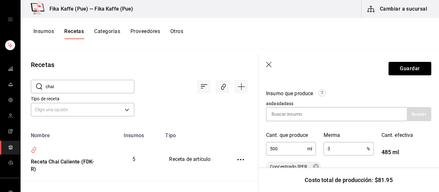
scroll to position [90, 0]
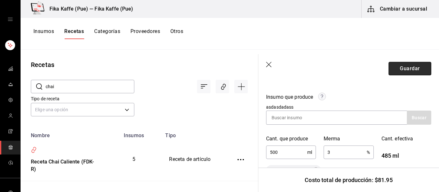
click at [405, 68] on button "Guardar" at bounding box center [409, 68] width 43 height 13
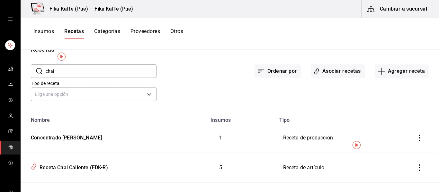
scroll to position [16, 0]
click at [91, 166] on div "Receta Chai Caliente (FDK-R)" at bounding box center [72, 167] width 71 height 10
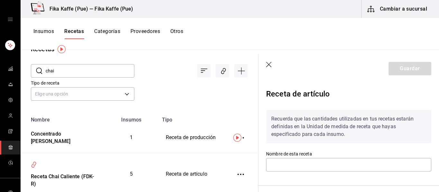
type input "Receta Chai Caliente (FDK-R)"
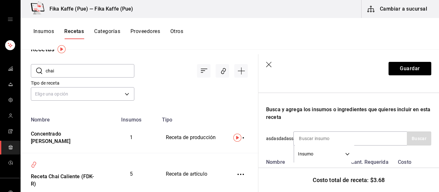
scroll to position [134, 0]
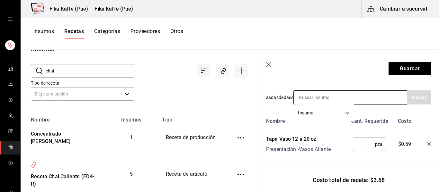
click at [340, 97] on input at bounding box center [326, 97] width 64 height 13
type input "chai"
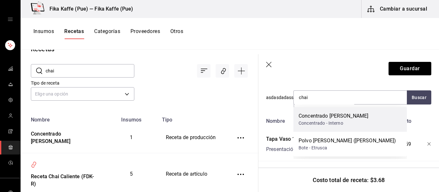
click at [323, 118] on div "Concentrado de Chai" at bounding box center [333, 116] width 70 height 8
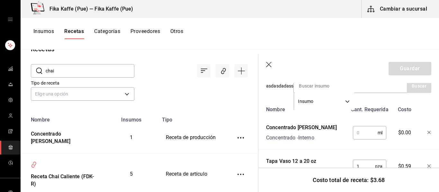
scroll to position [150, 0]
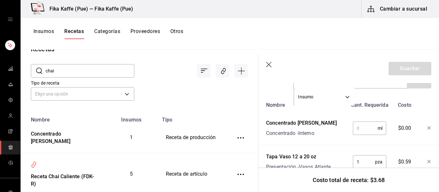
click at [363, 129] on input "text" at bounding box center [365, 128] width 25 height 13
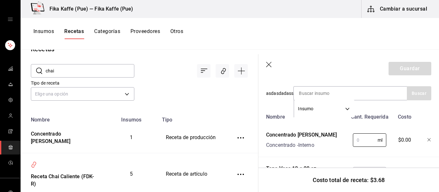
scroll to position [142, 0]
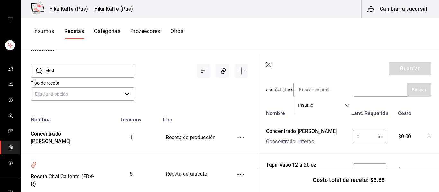
click at [358, 134] on input "text" at bounding box center [365, 136] width 25 height 13
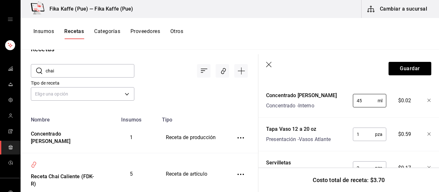
scroll to position [179, 0]
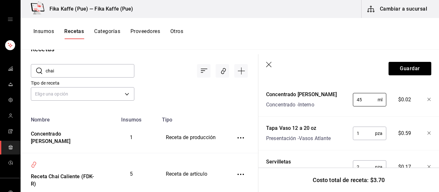
type input "4"
type input "9"
type input "5"
type input "4"
type input "5"
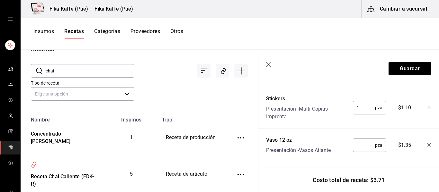
scroll to position [313, 0]
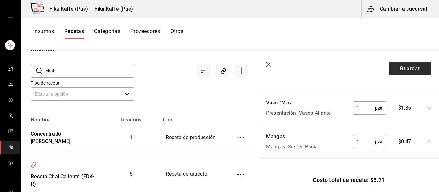
type input "60"
click at [420, 66] on button "Guardar" at bounding box center [409, 68] width 43 height 13
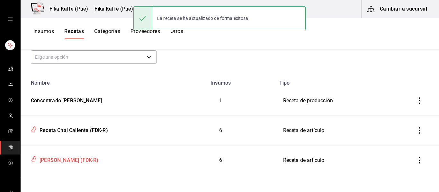
scroll to position [53, 0]
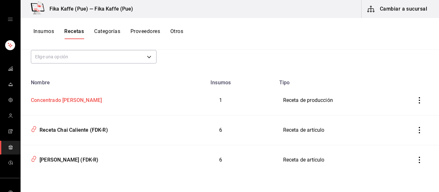
click at [75, 104] on td "Concentrado de Chai" at bounding box center [94, 101] width 146 height 30
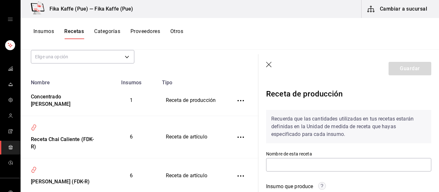
type input "Concentrado de Chai"
type input "500"
type input "3"
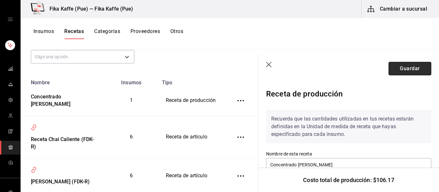
click at [405, 72] on button "Guardar" at bounding box center [409, 68] width 43 height 13
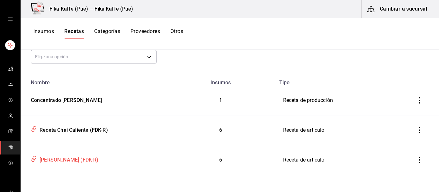
click at [66, 158] on div "[PERSON_NAME] (FDK-R)" at bounding box center [68, 159] width 62 height 10
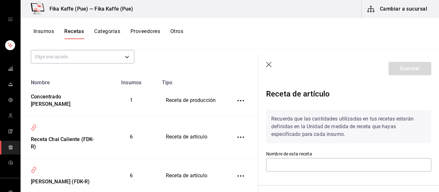
type input "[PERSON_NAME] (FDK-R)"
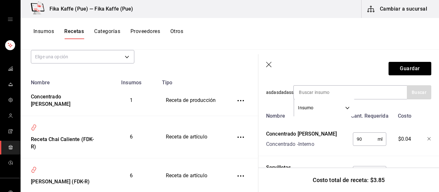
scroll to position [140, 0]
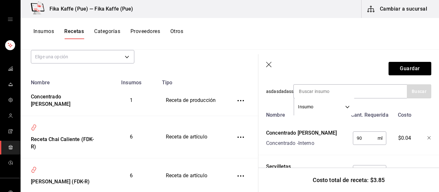
click at [369, 142] on input "90" at bounding box center [365, 138] width 25 height 13
type input "9"
type input "5"
type input "90"
click at [270, 67] on icon "button" at bounding box center [269, 65] width 6 height 6
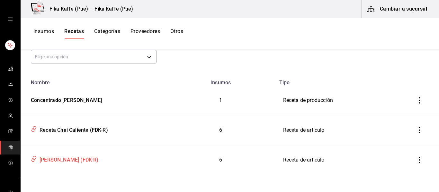
click at [66, 164] on div "[PERSON_NAME] (FDK-R)" at bounding box center [93, 159] width 130 height 12
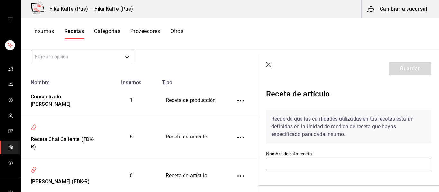
type input "[PERSON_NAME] (FDK-R)"
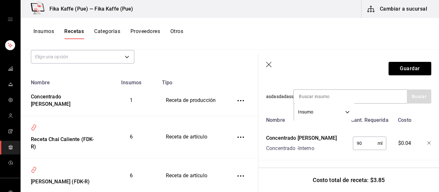
scroll to position [38, 0]
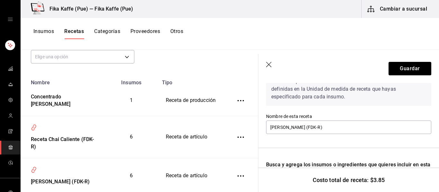
click at [267, 66] on icon "button" at bounding box center [268, 64] width 5 height 5
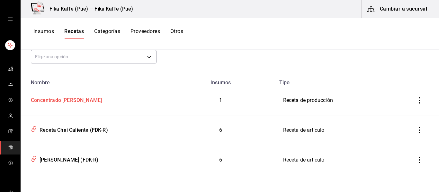
click at [65, 99] on div "Concentrado de Chai" at bounding box center [65, 99] width 74 height 10
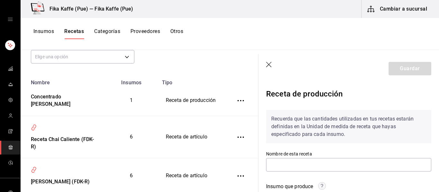
type input "Concentrado de Chai"
type input "500"
type input "3"
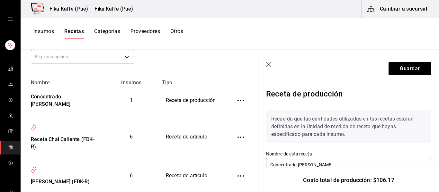
click at [268, 68] on icon "button" at bounding box center [269, 65] width 6 height 6
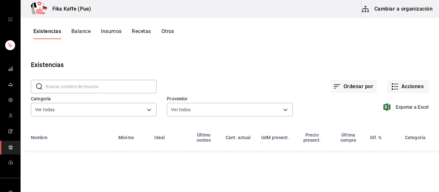
click at [427, 11] on button "Cambiar a organización" at bounding box center [397, 9] width 72 height 18
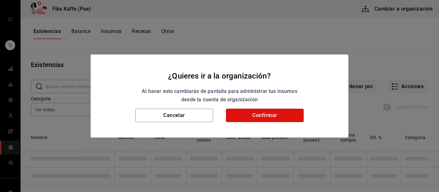
click at [275, 117] on button "Confirmar" at bounding box center [265, 115] width 78 height 13
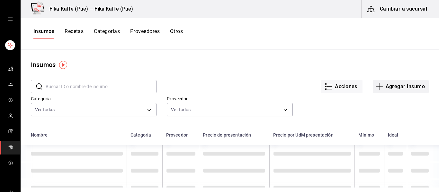
click at [399, 89] on button "Agregar insumo" at bounding box center [401, 86] width 56 height 13
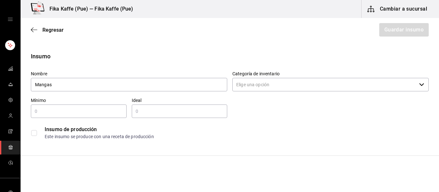
type input "Mangas"
click at [321, 85] on input "Categoría de inventario" at bounding box center [324, 84] width 184 height 13
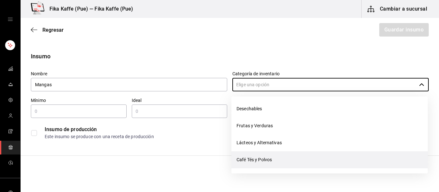
scroll to position [114, 0]
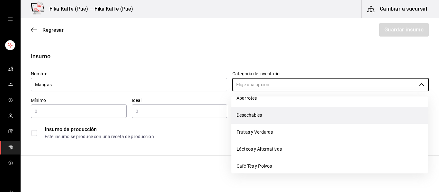
click at [252, 117] on li "Desechables" at bounding box center [329, 115] width 196 height 17
type input "Desechables"
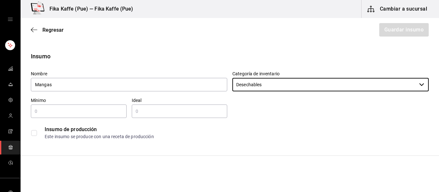
click at [72, 108] on input "text" at bounding box center [79, 112] width 96 height 8
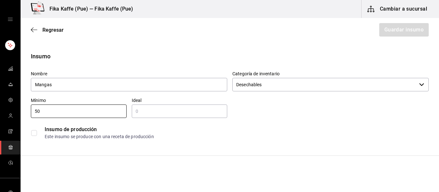
type input "50"
click at [184, 115] on input "text" at bounding box center [180, 112] width 96 height 8
type input "250"
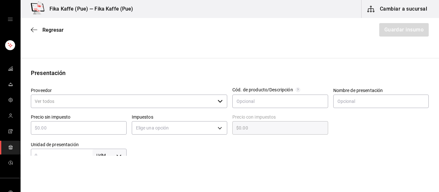
scroll to position [99, 0]
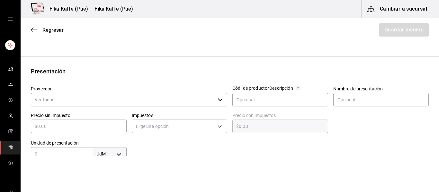
click at [117, 104] on input "Proveedor" at bounding box center [123, 99] width 184 height 13
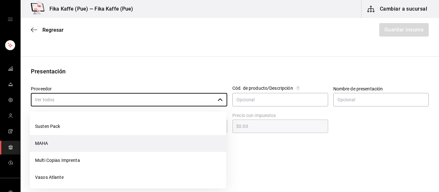
scroll to position [77, 0]
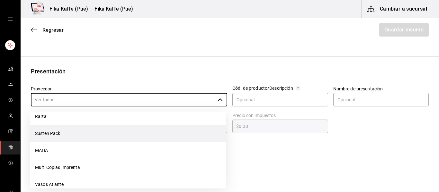
click at [57, 135] on li "Susten Pack" at bounding box center [128, 133] width 196 height 17
type input "Susten Pack"
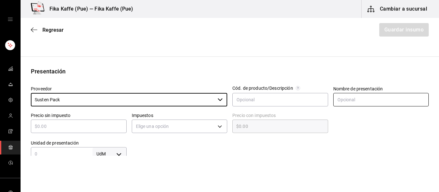
click at [362, 102] on input "text" at bounding box center [381, 99] width 96 height 13
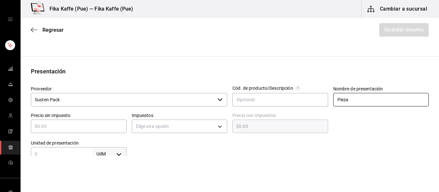
type input "Pieza"
click at [69, 130] on input "text" at bounding box center [79, 127] width 96 height 8
type input "$4"
type input "$4.00"
type input "$47"
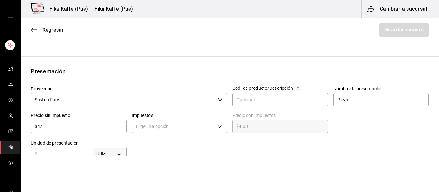
type input "$47.00"
type input "$47"
click at [145, 125] on body "Fika Kaffe (Pue) — Fika Kaffe (Pue) Cambiar a sucursal Regresar Guardar insumo …" at bounding box center [219, 78] width 439 height 156
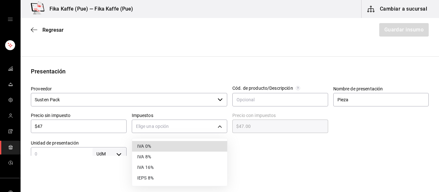
click at [145, 148] on li "IVA 0%" at bounding box center [179, 146] width 95 height 11
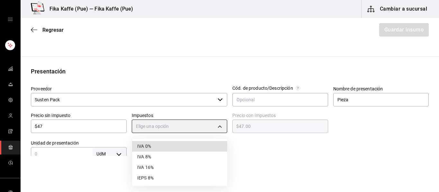
type input "IVA_0"
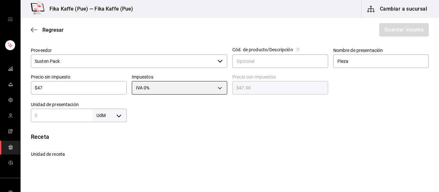
scroll to position [140, 0]
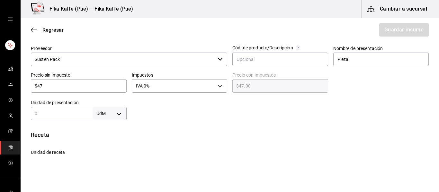
click at [68, 119] on div "UdM ​" at bounding box center [79, 113] width 96 height 13
click at [99, 118] on body "Fika Kaffe (Pue) — Fika Kaffe (Pue) Cambiar a sucursal Regresar Guardar insumo …" at bounding box center [219, 78] width 439 height 156
click at [106, 174] on li "pza" at bounding box center [109, 173] width 33 height 11
type input "UNIT"
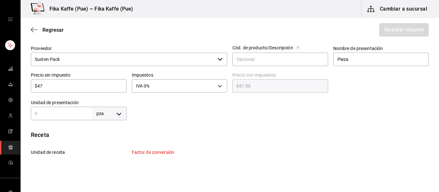
click at [53, 113] on input "text" at bounding box center [62, 114] width 62 height 8
type input "100"
click at [150, 131] on div "Receta" at bounding box center [230, 135] width 398 height 9
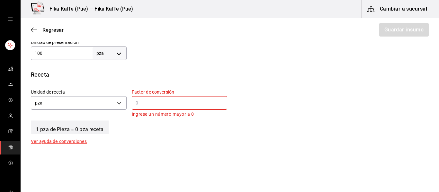
scroll to position [203, 0]
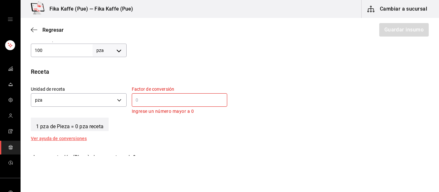
click at [151, 101] on input "text" at bounding box center [180, 100] width 96 height 8
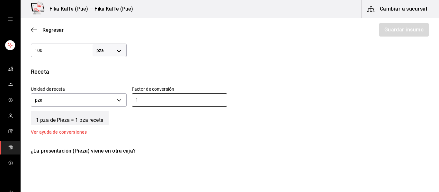
type input "1"
click at [132, 128] on div "Receta Unidad de receta pza UNIT Factor de conversión 1 ​ 1 pza de Pieza = 1 pz…" at bounding box center [230, 100] width 418 height 67
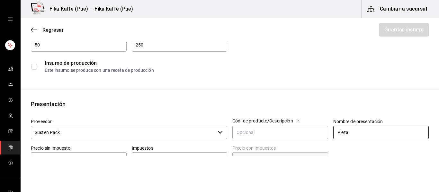
scroll to position [85, 0]
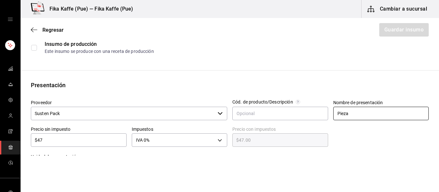
click at [350, 110] on input "Pieza" at bounding box center [381, 113] width 96 height 13
type input "P"
click at [361, 148] on div at bounding box center [378, 135] width 101 height 28
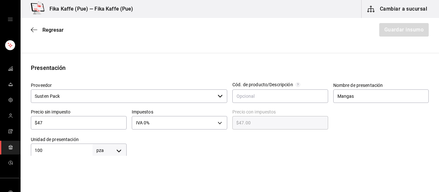
scroll to position [102, 0]
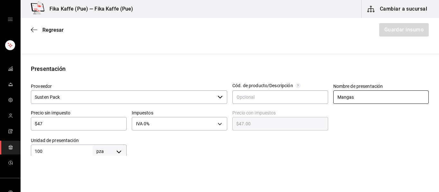
click at [375, 96] on input "Mangas" at bounding box center [381, 97] width 96 height 13
click at [307, 150] on div at bounding box center [278, 146] width 302 height 26
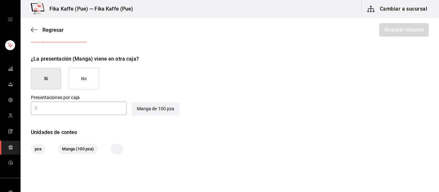
scroll to position [300, 0]
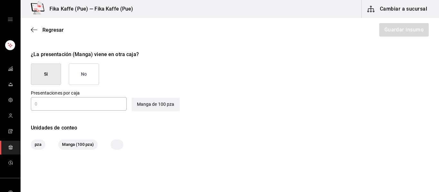
click at [94, 73] on button "No" at bounding box center [84, 75] width 30 height 22
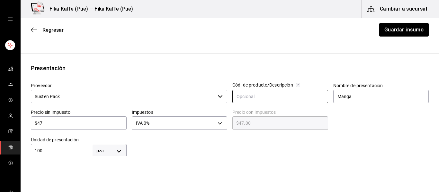
scroll to position [107, 0]
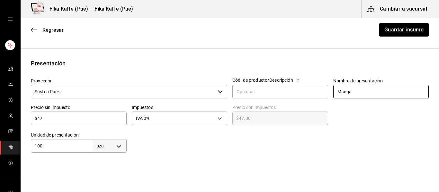
click at [370, 89] on input "Manga" at bounding box center [381, 91] width 96 height 13
type input "Mangas"
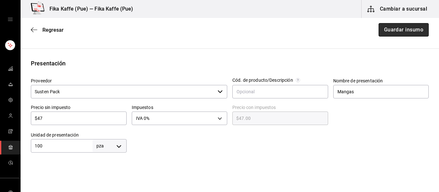
click at [397, 25] on button "Guardar insumo" at bounding box center [403, 29] width 50 height 13
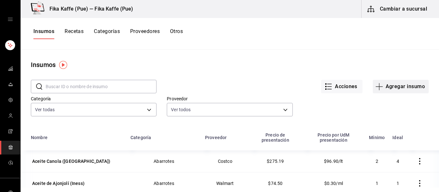
click at [413, 85] on button "Agregar insumo" at bounding box center [401, 86] width 56 height 13
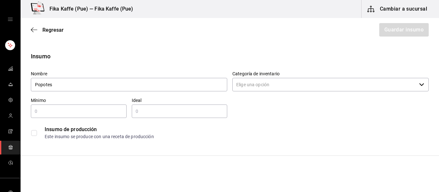
type input "Popotes"
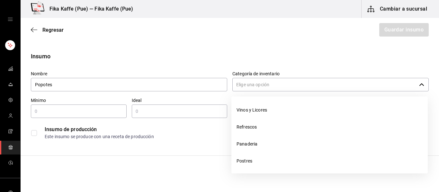
click at [269, 84] on input "Categoría de inventario" at bounding box center [324, 84] width 184 height 13
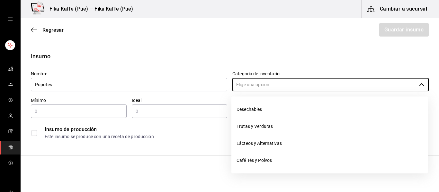
scroll to position [120, 0]
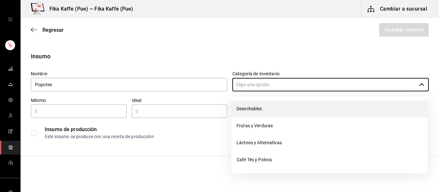
click at [257, 110] on li "Desechables" at bounding box center [329, 109] width 196 height 17
type input "Desechables"
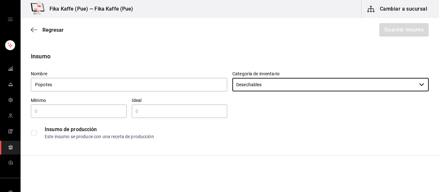
click at [106, 108] on input "text" at bounding box center [79, 112] width 96 height 8
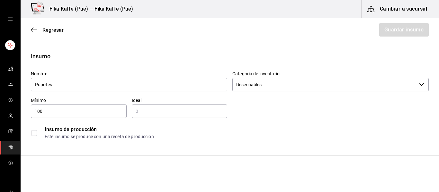
type input "100"
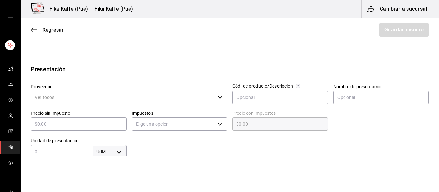
scroll to position [106, 0]
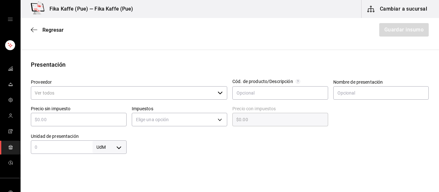
type input "500"
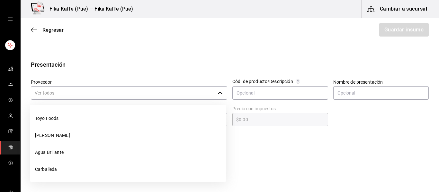
click at [134, 90] on input "Proveedor" at bounding box center [123, 92] width 184 height 13
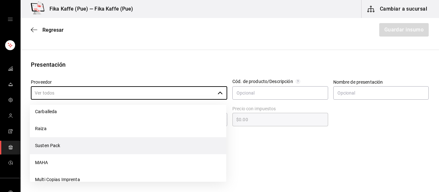
scroll to position [62, 0]
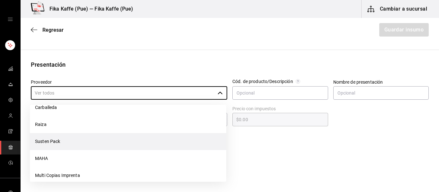
click at [89, 139] on li "Susten Pack" at bounding box center [128, 141] width 196 height 17
type input "Susten Pack"
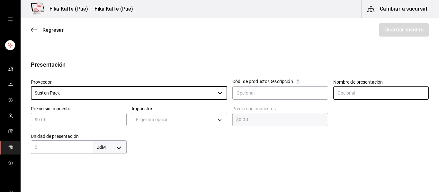
click at [362, 97] on input "text" at bounding box center [381, 92] width 96 height 13
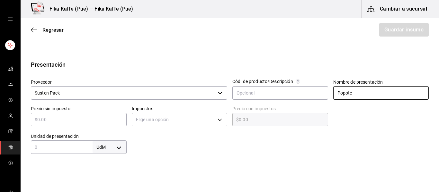
type input "Popote"
click at [101, 122] on input "text" at bounding box center [79, 120] width 96 height 8
type input "$1"
type input "$1.00"
type input "$10"
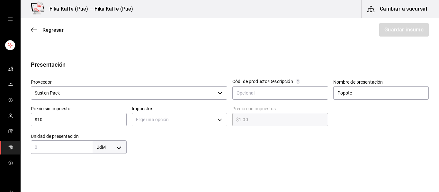
type input "$10.00"
type input "$108"
type input "$108.00"
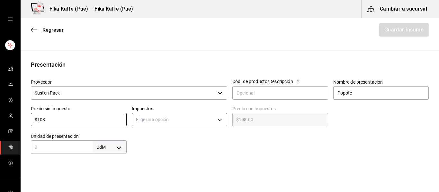
type input "$108"
click at [141, 124] on body "Fika Kaffe (Pue) — Fika Kaffe (Pue) Cambiar a sucursal Regresar Guardar insumo …" at bounding box center [219, 78] width 439 height 156
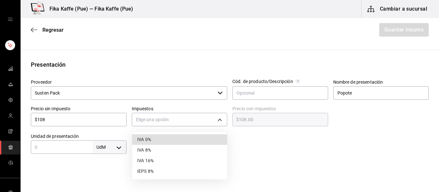
click at [154, 139] on li "IVA 0%" at bounding box center [179, 140] width 95 height 11
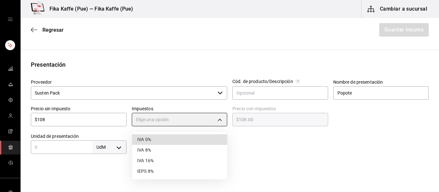
type input "IVA_0"
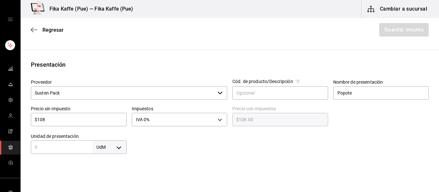
click at [71, 147] on input "text" at bounding box center [62, 148] width 62 height 8
type input "500"
click at [109, 146] on body "Fika Kaffe (Pue) — Fika Kaffe (Pue) Cambiar a sucursal Regresar Guardar insumo …" at bounding box center [219, 78] width 439 height 156
click at [111, 172] on li "pza" at bounding box center [109, 173] width 33 height 11
type input "UNIT"
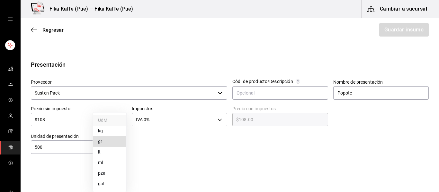
type input "UNIT"
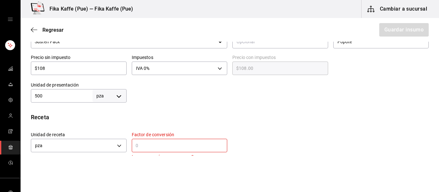
scroll to position [181, 0]
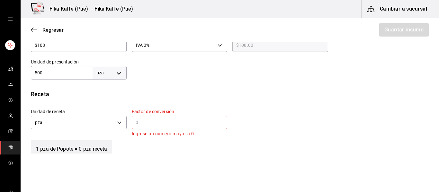
click at [192, 125] on input "text" at bounding box center [180, 123] width 96 height 8
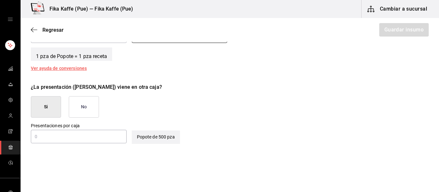
scroll to position [274, 0]
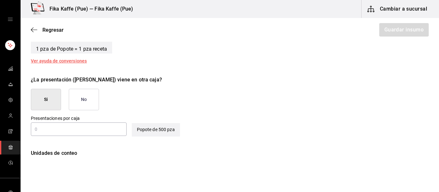
type input "1"
click at [89, 98] on button "No" at bounding box center [84, 100] width 30 height 22
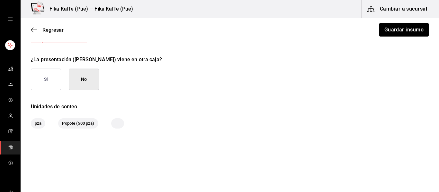
scroll to position [298, 0]
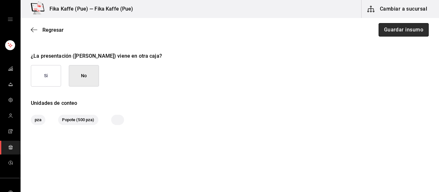
click at [413, 34] on button "Guardar insumo" at bounding box center [403, 29] width 50 height 13
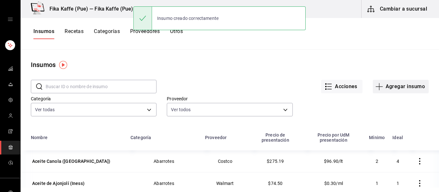
click at [401, 86] on button "Agregar insumo" at bounding box center [401, 86] width 56 height 13
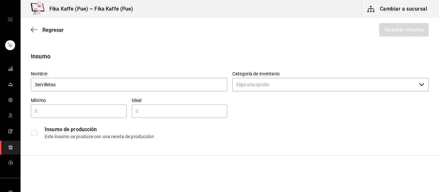
type input "Servilletas"
click at [333, 85] on input "Categoría de inventario" at bounding box center [324, 84] width 184 height 13
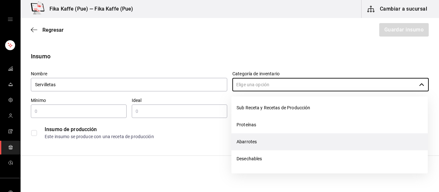
scroll to position [73, 0]
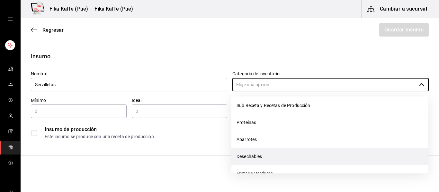
click at [258, 160] on li "Desechables" at bounding box center [329, 156] width 196 height 17
type input "Desechables"
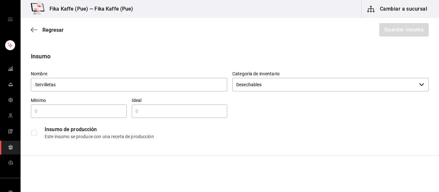
click at [110, 114] on input "text" at bounding box center [79, 112] width 96 height 8
type input "4"
type input "800"
click at [197, 110] on input "text" at bounding box center [180, 112] width 96 height 8
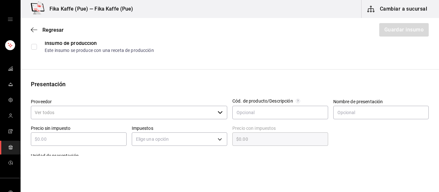
scroll to position [98, 0]
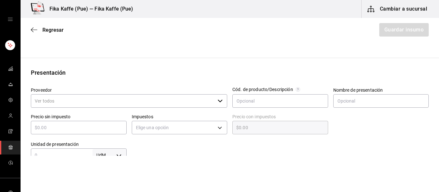
type input "2,400"
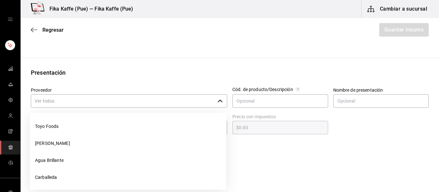
click at [118, 95] on input "Proveedor" at bounding box center [123, 100] width 184 height 13
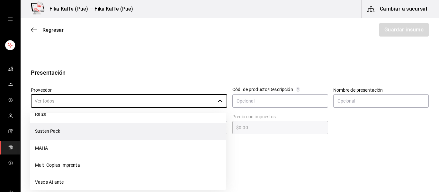
scroll to position [82, 0]
click at [71, 130] on li "Susten Pack" at bounding box center [128, 129] width 196 height 17
type input "Susten Pack"
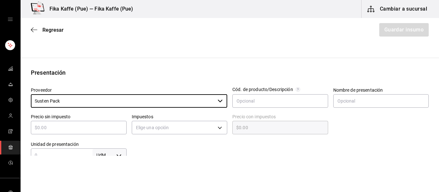
click at [391, 93] on div "Nombre de presentación" at bounding box center [381, 98] width 96 height 22
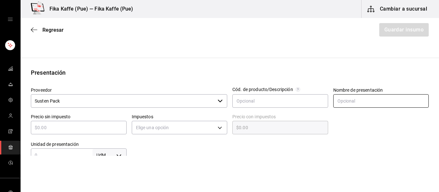
click at [377, 104] on input "text" at bounding box center [381, 100] width 96 height 13
type input "Paquete"
click at [105, 129] on input "text" at bounding box center [79, 128] width 96 height 8
type input "$3"
type input "$3.00"
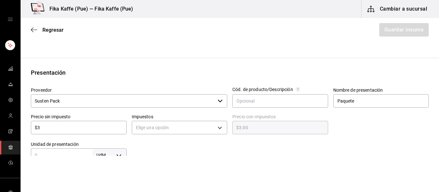
type input "$34"
type input "$34.00"
type input "$34.4"
type input "$34.40"
type input "$34.48"
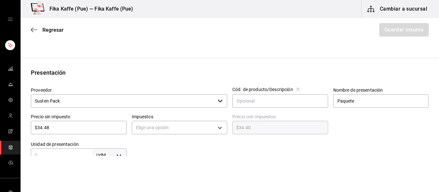
type input "$34.48"
click at [181, 130] on body "Fika Kaffe (Pue) — Fika Kaffe (Pue) Cambiar a sucursal Regresar Guardar insumo …" at bounding box center [219, 78] width 439 height 156
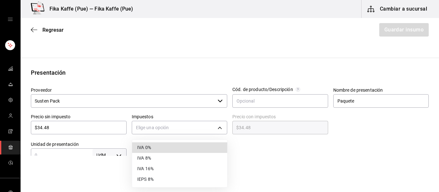
click at [171, 147] on li "IVA 0%" at bounding box center [179, 148] width 95 height 11
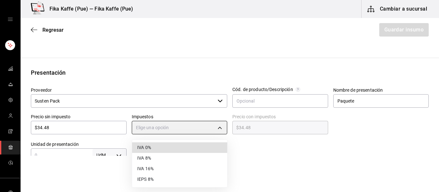
type input "IVA_0"
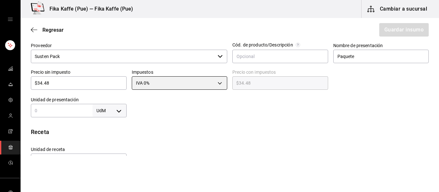
scroll to position [148, 0]
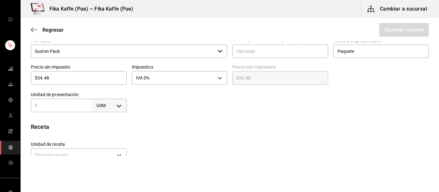
click at [68, 103] on input "text" at bounding box center [62, 106] width 62 height 8
click at [106, 108] on body "Fika Kaffe (Pue) — Fika Kaffe (Pue) Cambiar a sucursal Regresar Guardar insumo …" at bounding box center [219, 78] width 439 height 156
click at [110, 173] on li "pza" at bounding box center [109, 173] width 33 height 11
type input "UNIT"
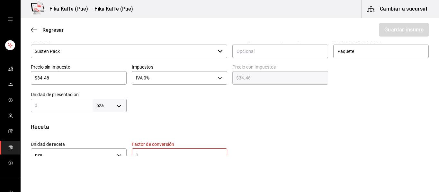
click at [68, 104] on input "text" at bounding box center [62, 106] width 62 height 8
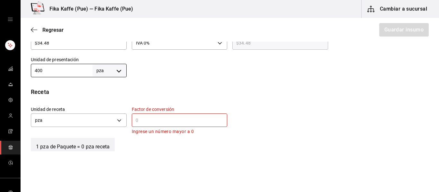
scroll to position [193, 0]
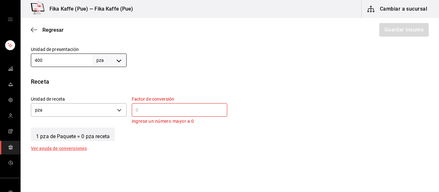
type input "400"
click at [170, 109] on input "text" at bounding box center [180, 110] width 96 height 8
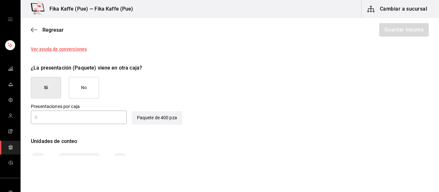
scroll to position [287, 0]
type input "1"
click at [88, 93] on button "No" at bounding box center [84, 88] width 30 height 22
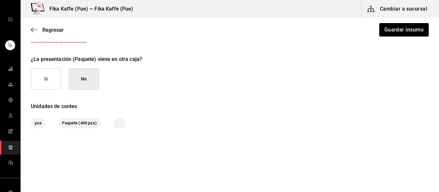
scroll to position [298, 0]
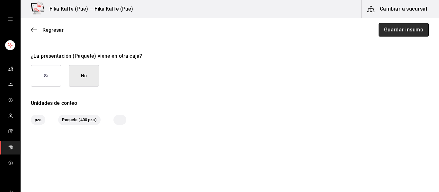
click at [393, 28] on button "Guardar insumo" at bounding box center [403, 29] width 50 height 13
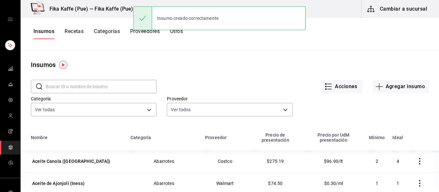
click at [89, 91] on input "text" at bounding box center [101, 86] width 111 height 13
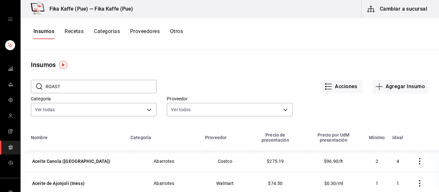
type input "ROAST"
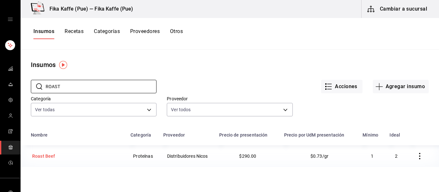
click at [49, 154] on div "Roast Beef" at bounding box center [43, 156] width 23 height 6
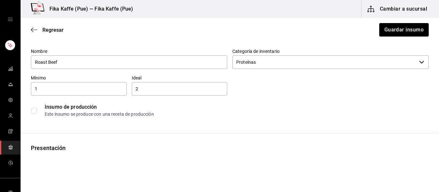
scroll to position [37, 0]
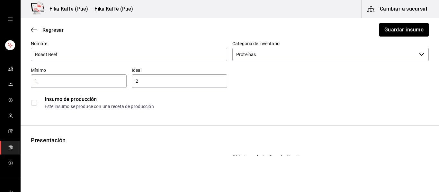
click at [98, 79] on input "1" at bounding box center [79, 81] width 96 height 8
type input "100"
type input "300"
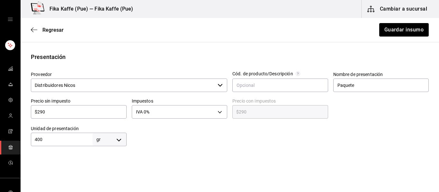
scroll to position [122, 0]
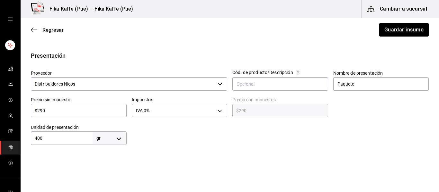
click at [188, 85] on input "Distribuidores Nicos" at bounding box center [123, 83] width 184 height 13
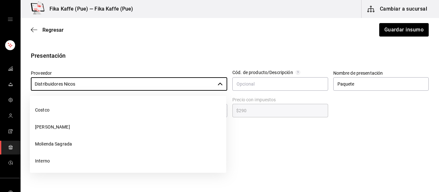
scroll to position [325, 0]
click at [188, 63] on div "Presentación Proveedor Distribuidores Nicos ​ Cód. de producto/Descripción Nomb…" at bounding box center [230, 98] width 418 height 94
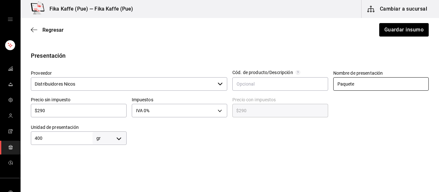
click at [357, 86] on input "Paquete" at bounding box center [381, 83] width 96 height 13
click at [349, 108] on div at bounding box center [378, 106] width 101 height 28
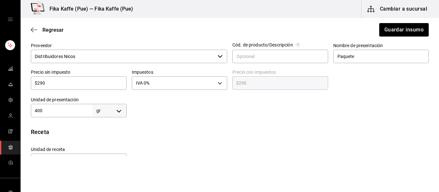
scroll to position [150, 0]
click at [100, 84] on input "$290" at bounding box center [79, 82] width 96 height 8
type input "$29"
type input "$29.00"
type input "$2"
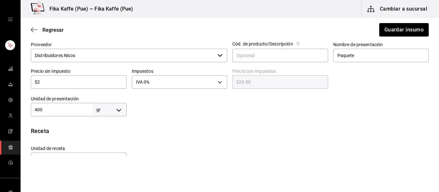
type input "$2.00"
type input "$0.00"
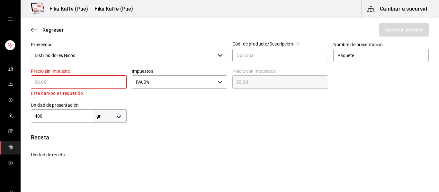
type input "$1"
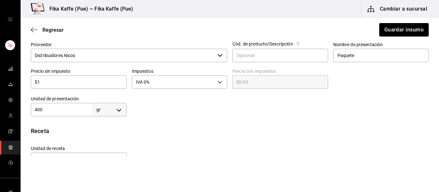
type input "$1.00"
type input "$11"
type input "$11.00"
type input "$111"
type input "$111.00"
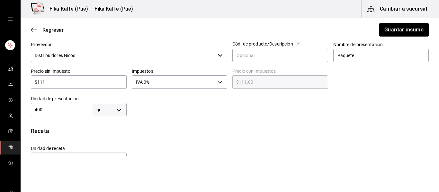
type input "$11"
type input "$11.00"
type input "$1"
type input "$1.00"
type input "$12"
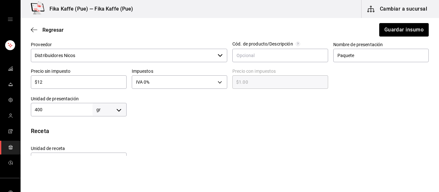
type input "$12.00"
type input "$120"
type input "$120.00"
type input "$120"
click at [66, 116] on div "400 gr GRAM ​" at bounding box center [79, 109] width 96 height 13
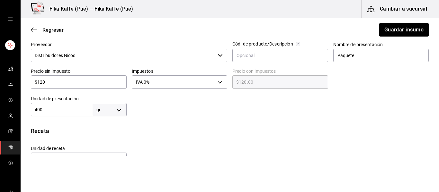
type input "40"
type input "4"
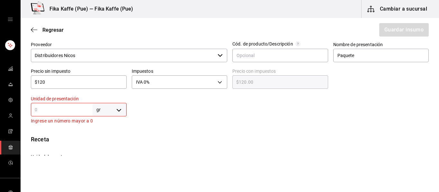
type input "3"
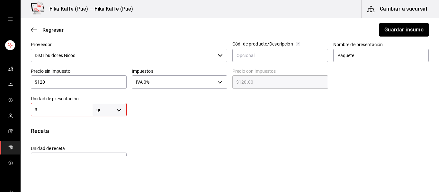
type input "3"
type input "30"
type input "300"
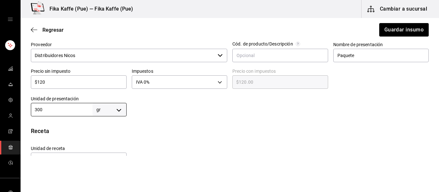
type input "300"
click at [186, 123] on div "Insumo IN-1752613613588 Nombre Roast Beef Categoría de inventario Proteínas ​ M…" at bounding box center [230, 91] width 418 height 378
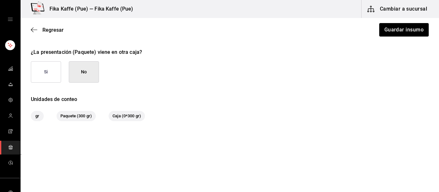
scroll to position [312, 0]
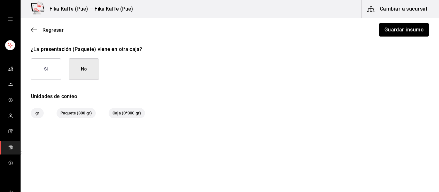
click at [130, 116] on span "Caja (0*300 gr)" at bounding box center [127, 113] width 36 height 6
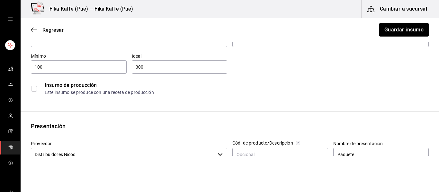
scroll to position [49, 0]
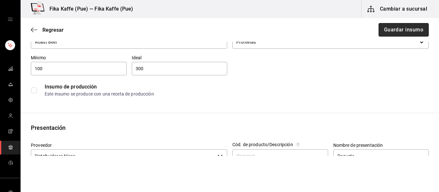
click at [397, 32] on button "Guardar insumo" at bounding box center [403, 29] width 50 height 13
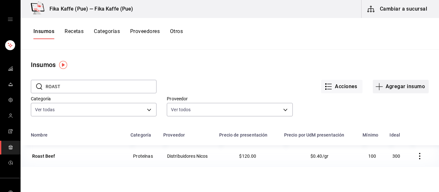
click at [404, 88] on button "Agregar insumo" at bounding box center [401, 86] width 56 height 13
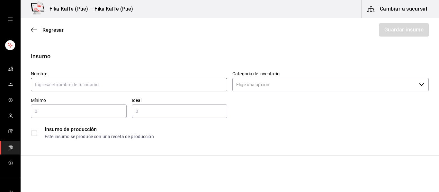
click at [146, 87] on input "text" at bounding box center [129, 84] width 196 height 13
type input "Concentrado de Chai"
click at [254, 84] on input "Categoría de inventario" at bounding box center [324, 84] width 184 height 13
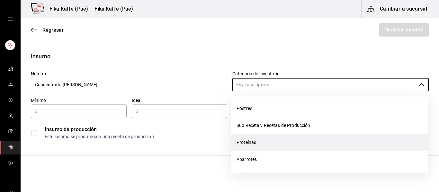
scroll to position [54, 0]
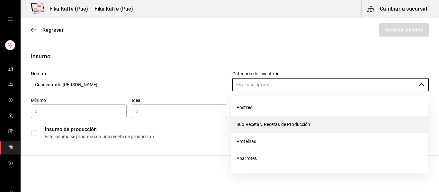
click at [274, 129] on li "Sub Receta y Recetas de Producción" at bounding box center [329, 124] width 196 height 17
type input "Sub Receta y Recetas de Producción"
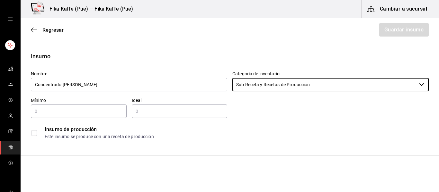
click at [73, 112] on input "text" at bounding box center [79, 112] width 96 height 8
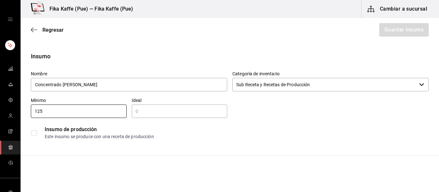
type input "125"
click at [157, 109] on input "text" at bounding box center [180, 112] width 96 height 8
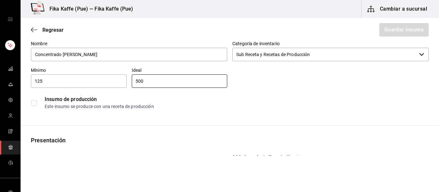
scroll to position [45, 0]
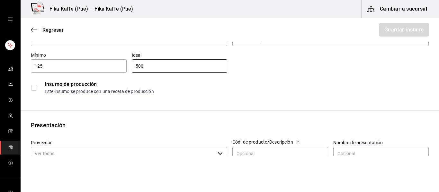
type input "500"
click at [31, 90] on input "checkbox" at bounding box center [34, 88] width 6 height 6
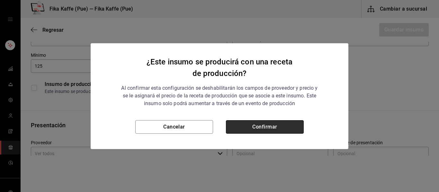
click at [272, 131] on button "Confirmar" at bounding box center [265, 126] width 78 height 13
checkbox input "true"
type input "$0.00"
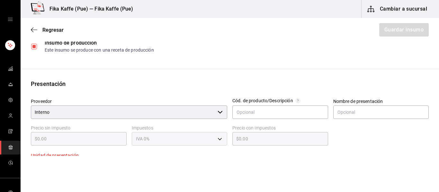
scroll to position [94, 0]
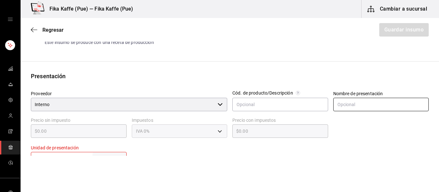
click at [390, 102] on input "text" at bounding box center [381, 104] width 96 height 13
type input "B"
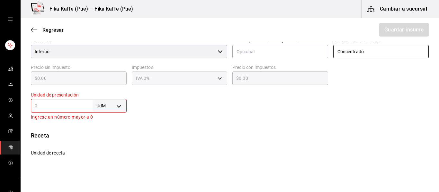
scroll to position [164, 0]
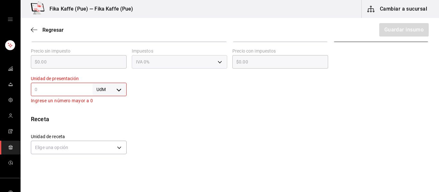
type input "Concentrado"
click at [102, 88] on body "Fika Kaffe (Pue) — Fika Kaffe (Pue) Cambiar a sucursal Regresar Guardar insumo …" at bounding box center [219, 78] width 439 height 156
click at [114, 147] on li "ml" at bounding box center [109, 151] width 33 height 11
type input "MILLILITER"
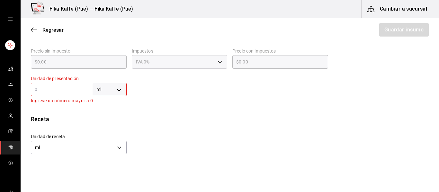
click at [63, 89] on input "text" at bounding box center [62, 90] width 62 height 8
type input "5"
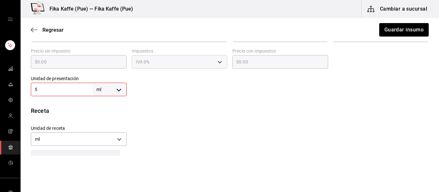
type input "5"
type input "50"
type input "500"
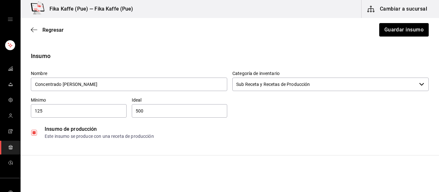
scroll to position [0, 0]
type input "500"
click at [402, 29] on button "Guardar insumo" at bounding box center [403, 29] width 50 height 13
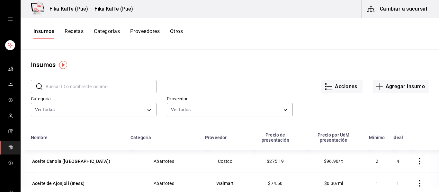
click at [96, 90] on input "text" at bounding box center [101, 86] width 111 height 13
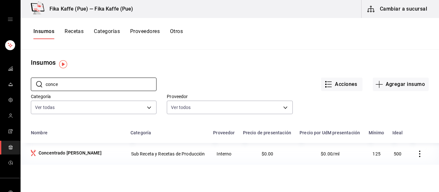
scroll to position [3, 0]
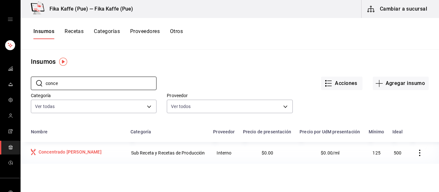
type input "conce"
click at [72, 152] on div "Concentrado de Chai" at bounding box center [70, 152] width 63 height 6
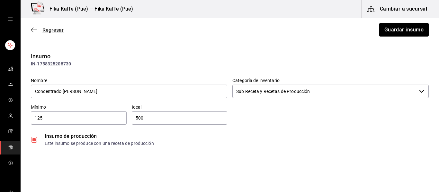
click at [33, 28] on icon "button" at bounding box center [34, 30] width 6 height 6
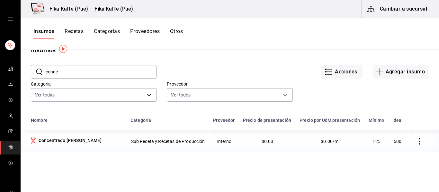
scroll to position [16, 0]
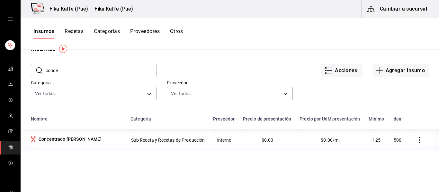
click at [93, 72] on input "conce" at bounding box center [101, 70] width 111 height 13
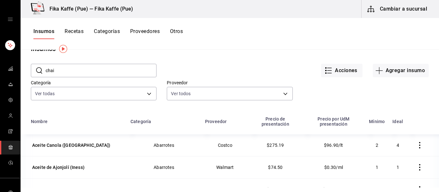
type input "chai"
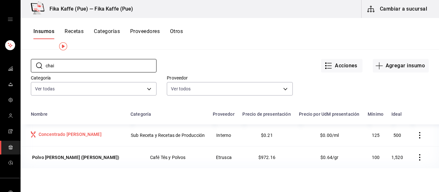
scroll to position [22, 0]
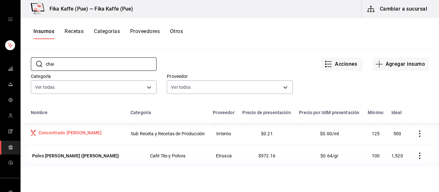
click at [62, 135] on div "Concentrado de Chai" at bounding box center [70, 133] width 63 height 6
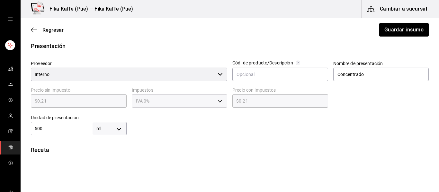
scroll to position [111, 0]
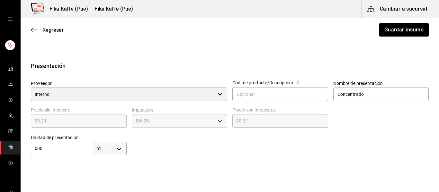
click at [121, 109] on label "Precio sin impuesto" at bounding box center [79, 110] width 96 height 4
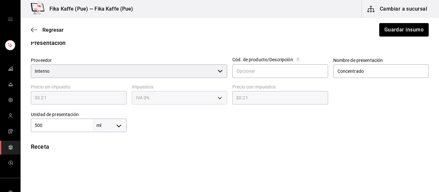
scroll to position [138, 0]
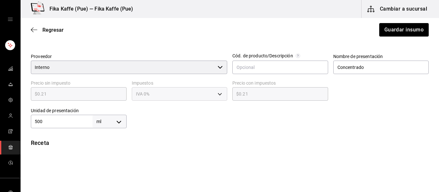
click at [193, 67] on input "Interno" at bounding box center [123, 67] width 184 height 13
click at [221, 66] on div "Interno ​" at bounding box center [129, 67] width 196 height 13
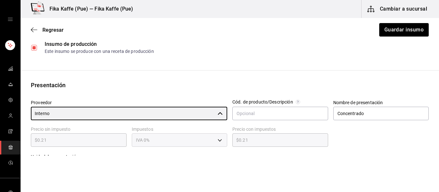
scroll to position [92, 0]
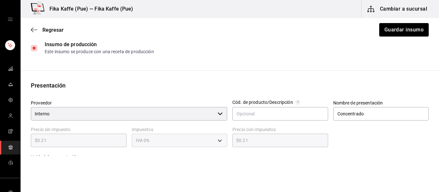
click at [35, 48] on input "checkbox" at bounding box center [34, 48] width 6 height 6
checkbox input "true"
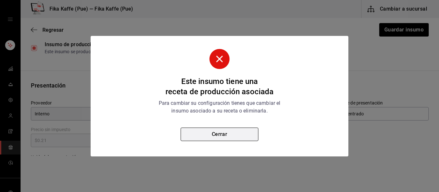
click at [239, 136] on button "Cerrar" at bounding box center [220, 134] width 78 height 13
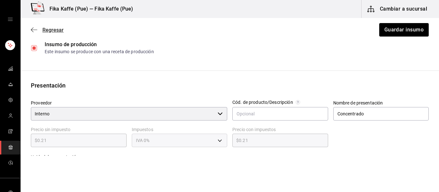
click at [35, 29] on icon "button" at bounding box center [34, 30] width 6 height 6
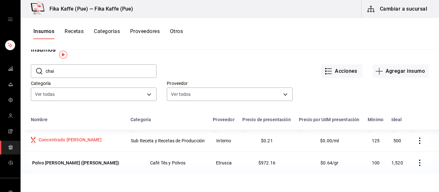
scroll to position [19, 0]
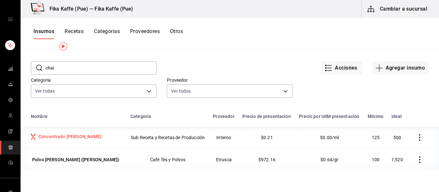
click at [75, 138] on div "Concentrado de Chai" at bounding box center [70, 137] width 63 height 6
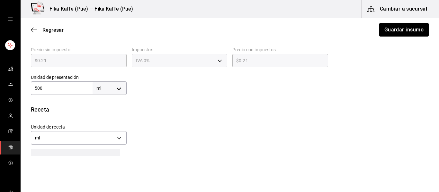
scroll to position [176, 0]
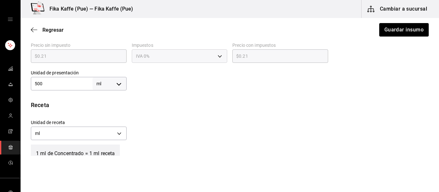
click at [73, 94] on div "Insumo IN-1758325208730 Nombre Concentrado de Chai Categoría de inventario Sub …" at bounding box center [230, 41] width 418 height 331
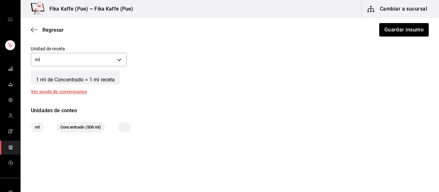
scroll to position [246, 0]
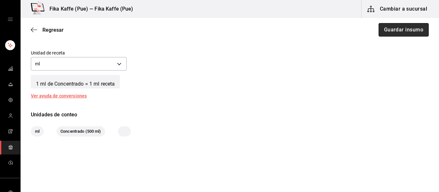
click at [392, 36] on button "Guardar insumo" at bounding box center [403, 29] width 50 height 13
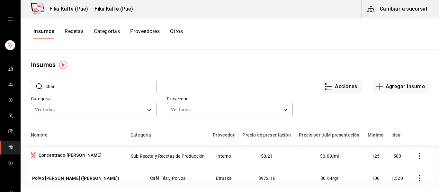
click at [142, 62] on div "Insumos" at bounding box center [230, 65] width 418 height 10
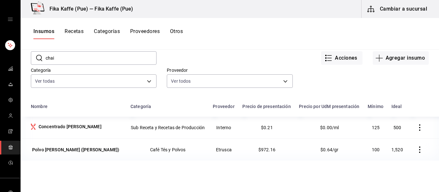
scroll to position [41, 0]
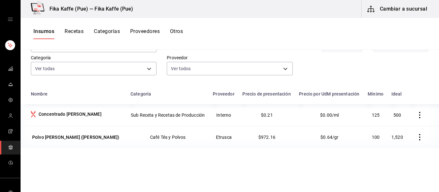
click at [420, 117] on icon "button" at bounding box center [419, 115] width 6 height 6
click at [73, 115] on div at bounding box center [219, 96] width 439 height 192
click at [48, 117] on div "Concentrado de Chai" at bounding box center [70, 114] width 63 height 6
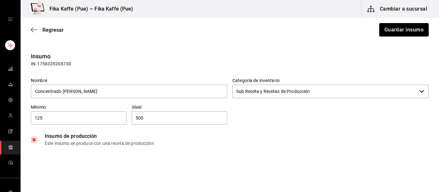
click at [294, 90] on input "Sub Receta y Recetas de Producción" at bounding box center [324, 91] width 184 height 13
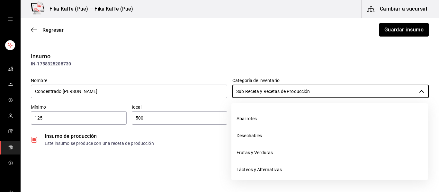
scroll to position [120, 0]
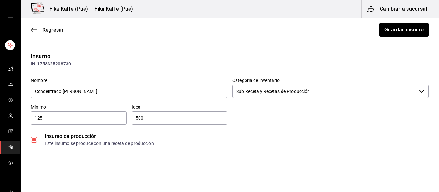
click at [287, 63] on div "IN-1758325208730" at bounding box center [230, 64] width 398 height 7
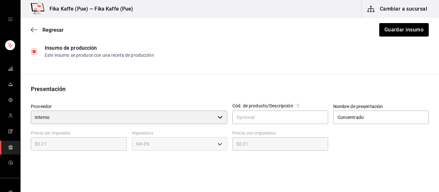
scroll to position [88, 0]
click at [34, 53] on input "checkbox" at bounding box center [34, 52] width 6 height 6
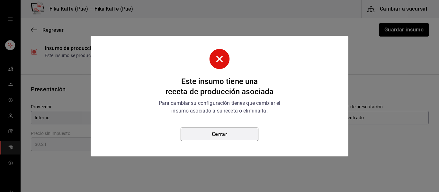
click at [227, 134] on button "Cerrar" at bounding box center [220, 134] width 78 height 13
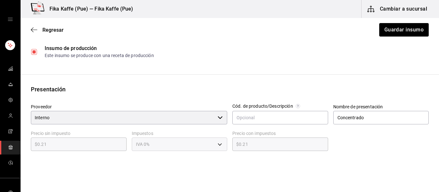
click at [34, 52] on input "checkbox" at bounding box center [34, 52] width 6 height 6
checkbox input "true"
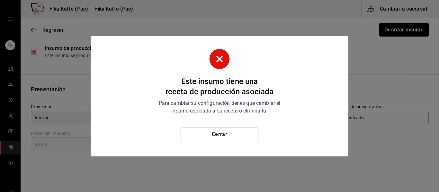
click at [240, 107] on div "Para cambiar su configuración tienes que cambiar el insumo asociado a su receta…" at bounding box center [219, 107] width 227 height 15
click at [234, 136] on button "Cerrar" at bounding box center [220, 134] width 78 height 13
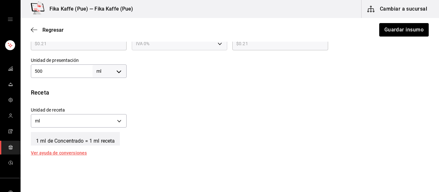
scroll to position [135, 0]
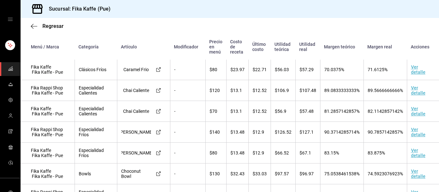
scroll to position [336, 0]
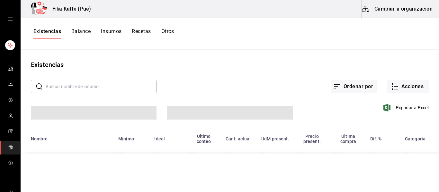
click at [109, 30] on button "Insumos" at bounding box center [111, 33] width 21 height 11
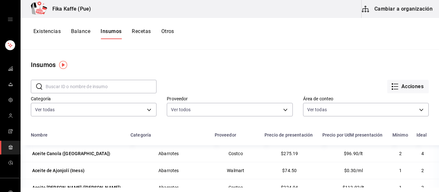
click at [98, 87] on input "text" at bounding box center [101, 86] width 111 height 13
type input "chai"
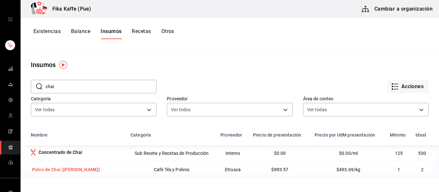
click at [73, 171] on div "Polvo [PERSON_NAME] ([PERSON_NAME])" at bounding box center [66, 170] width 68 height 6
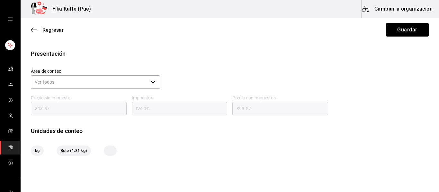
scroll to position [112, 0]
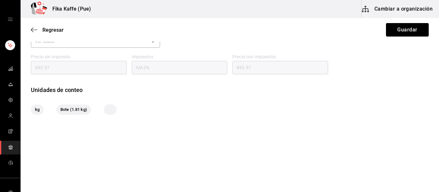
click at [395, 12] on button "Cambiar a organización" at bounding box center [397, 9] width 72 height 18
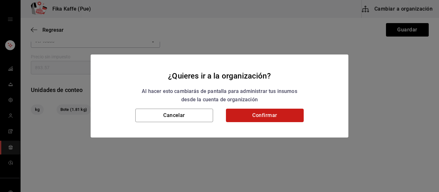
click at [275, 113] on button "Confirmar" at bounding box center [265, 115] width 78 height 13
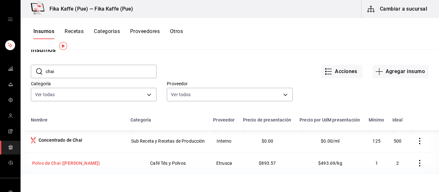
scroll to position [26, 0]
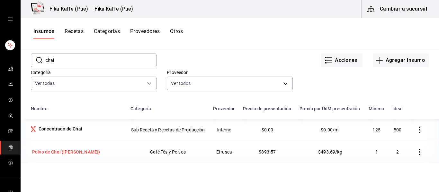
click at [72, 152] on div "Polvo [PERSON_NAME] ([PERSON_NAME])" at bounding box center [66, 152] width 68 height 6
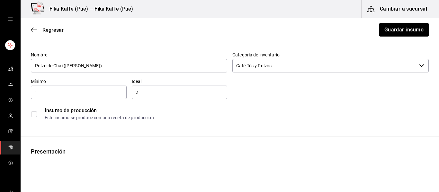
scroll to position [27, 0]
click at [100, 88] on input "1" at bounding box center [79, 92] width 96 height 8
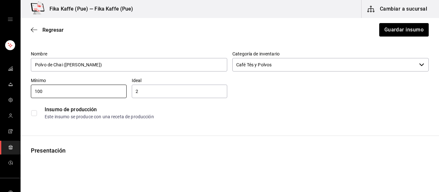
type input "100"
drag, startPoint x: 171, startPoint y: 101, endPoint x: 173, endPoint y: 98, distance: 4.1
click at [172, 100] on div "Insumo de producción Este insumo se produce con una receta de producción" at bounding box center [227, 110] width 403 height 25
click at [175, 96] on div "2 ​" at bounding box center [180, 91] width 96 height 13
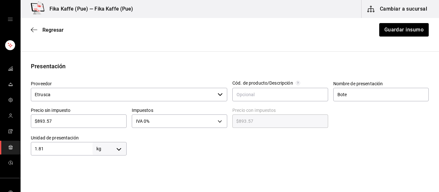
type input "1,520"
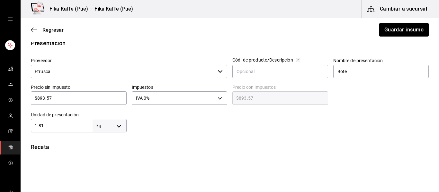
scroll to position [135, 0]
click at [83, 100] on input "$893.57" at bounding box center [79, 98] width 96 height 8
type input "$893.5"
type input "$893.50"
type input "$893."
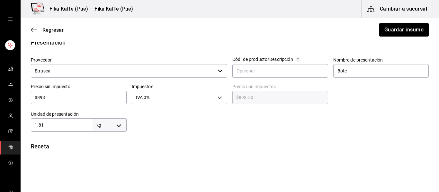
type input "$893.00"
type input "$89"
type input "$89.00"
type input "$8"
type input "$8.00"
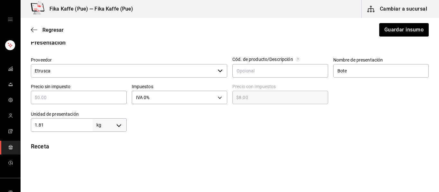
type input "$0.00"
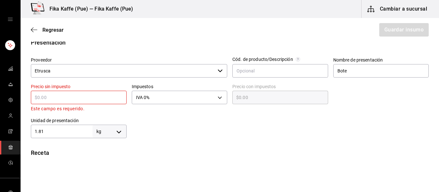
type input "$9"
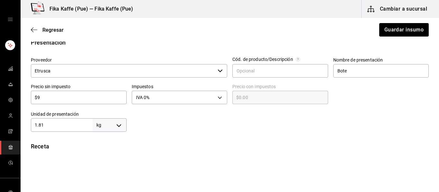
type input "$9.00"
type input "$97"
type input "$97.00"
type input "$972"
type input "$972.00"
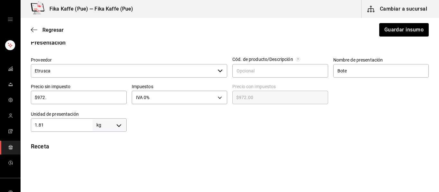
type input "$972.1"
type input "$972.10"
type input "$972.16"
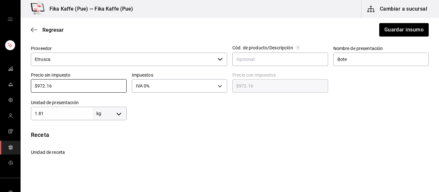
scroll to position [154, 0]
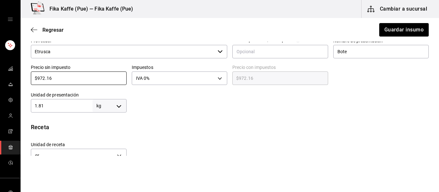
type input "$972.16"
click at [76, 106] on input "1.81" at bounding box center [62, 106] width 62 height 8
type input "1.8"
type input "1,800"
type input "1."
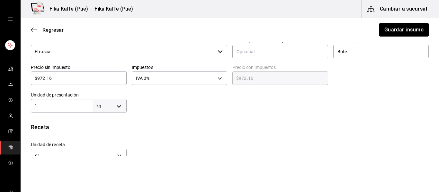
type input "1,000"
type input "15"
type input "15,000"
type input "152"
type input "152,000"
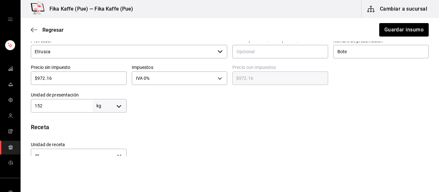
type input "1,520"
type input "1,520,000"
type input "1,520"
click at [120, 105] on body "Fika Kaffe (Pue) — Fika Kaffe (Pue) Cambiar a sucursal Regresar Guardar insumo …" at bounding box center [219, 78] width 439 height 156
click at [101, 139] on li "gr" at bounding box center [109, 142] width 33 height 11
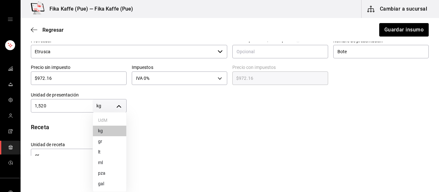
type input "GRAM"
type input "1,520"
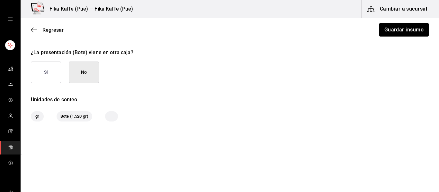
scroll to position [312, 0]
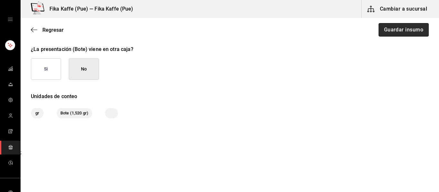
click at [415, 33] on button "Guardar insumo" at bounding box center [403, 29] width 50 height 13
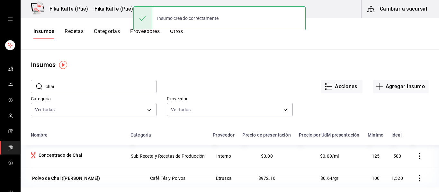
click at [190, 74] on div "Acciones Agregar insumo" at bounding box center [292, 82] width 272 height 24
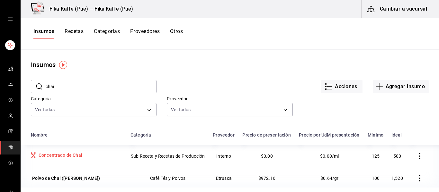
click at [55, 155] on div "Concentrado de Chai" at bounding box center [61, 155] width 44 height 6
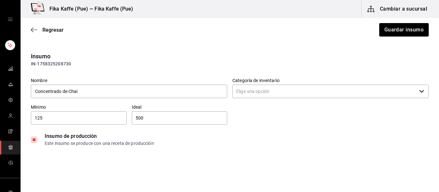
type input "Sub Receta y Recetas de Producción"
type input "Interno"
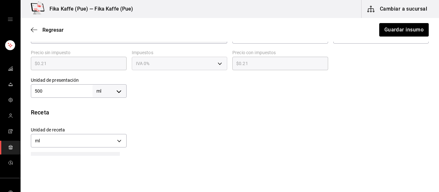
scroll to position [104, 0]
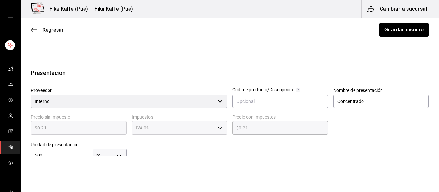
click at [75, 121] on div "$0.21 ​" at bounding box center [79, 127] width 96 height 13
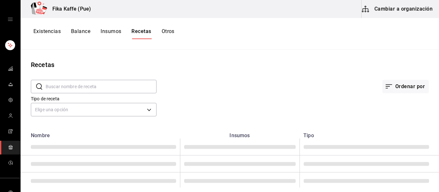
click at [396, 12] on button "Cambiar a organización" at bounding box center [397, 9] width 72 height 18
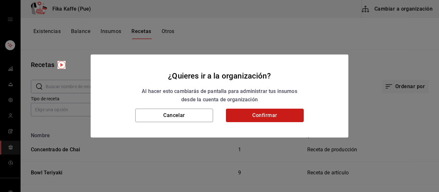
click at [256, 118] on button "Confirmar" at bounding box center [265, 115] width 78 height 13
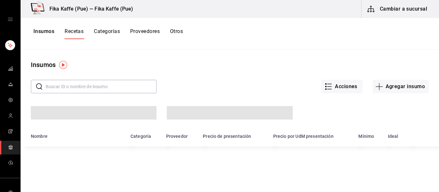
click at [103, 90] on input "text" at bounding box center [101, 86] width 111 height 13
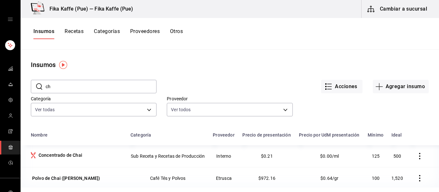
type input "c"
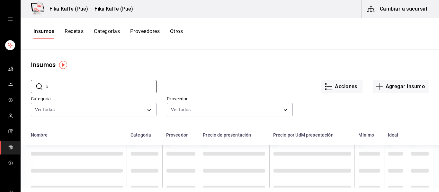
click at [71, 33] on button "Recetas" at bounding box center [74, 33] width 19 height 11
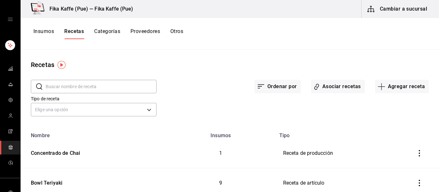
click at [84, 86] on input "text" at bounding box center [101, 86] width 111 height 13
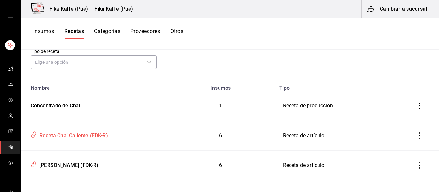
scroll to position [53, 0]
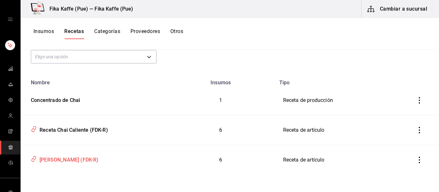
type input "chai"
click at [65, 161] on div "[PERSON_NAME] (FDK-R)" at bounding box center [68, 159] width 62 height 10
type input "[PERSON_NAME] (FDK-R)"
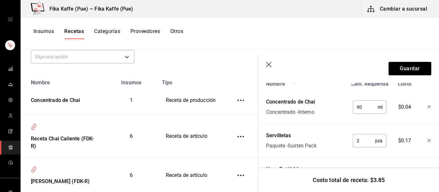
scroll to position [170, 0]
click at [366, 109] on input "90" at bounding box center [365, 108] width 25 height 13
type input "9"
type input "4"
type input "90"
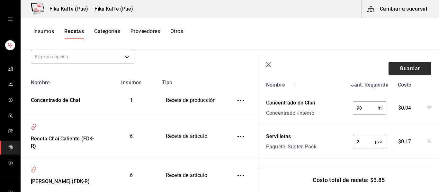
click at [416, 66] on button "Guardar" at bounding box center [409, 68] width 43 height 13
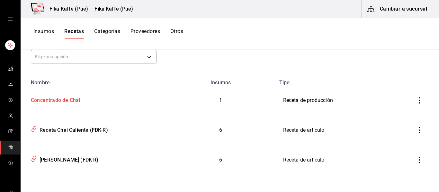
click at [59, 102] on div "Concentrado de Chai" at bounding box center [54, 99] width 52 height 10
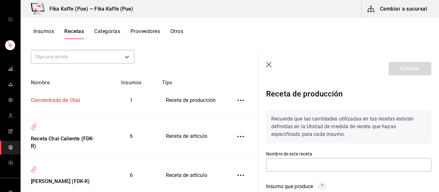
type input "Concentrado de Chai"
type input "500"
type input "3"
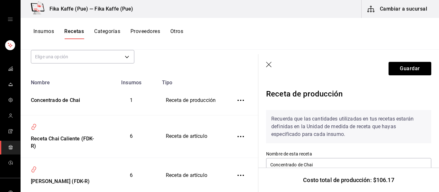
drag, startPoint x: 267, startPoint y: 64, endPoint x: 363, endPoint y: 72, distance: 95.7
click at [267, 63] on icon "button" at bounding box center [268, 64] width 5 height 5
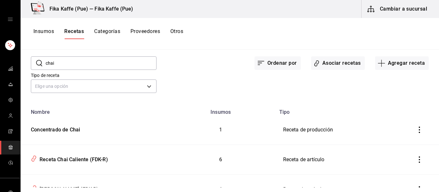
scroll to position [39, 0]
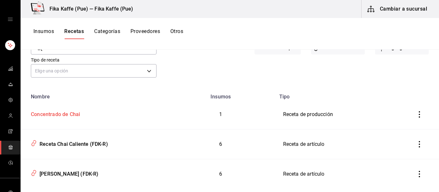
click at [72, 114] on div "Concentrado de Chai" at bounding box center [54, 114] width 52 height 10
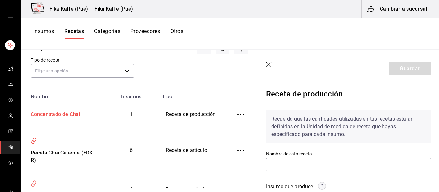
type input "Concentrado de Chai"
type input "500"
type input "3"
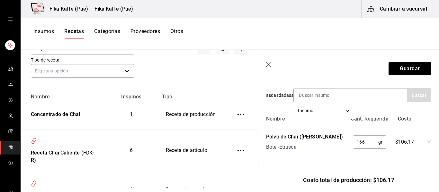
scroll to position [229, 0]
drag, startPoint x: 401, startPoint y: 143, endPoint x: 421, endPoint y: 143, distance: 19.9
click at [421, 143] on div "Polvo de [PERSON_NAME] ([PERSON_NAME]) Bote - Etrusca 166 gr ​ $106.17" at bounding box center [347, 140] width 168 height 21
click at [408, 149] on div "$106.17" at bounding box center [403, 140] width 28 height 21
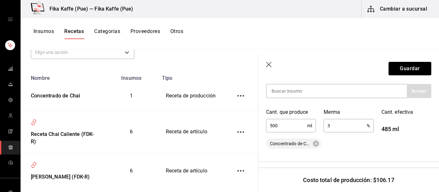
scroll to position [66, 0]
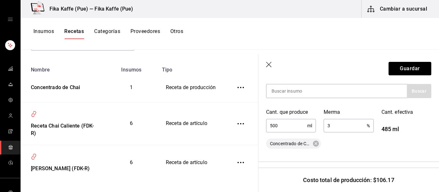
click at [264, 65] on header "Guardar" at bounding box center [348, 68] width 181 height 29
click at [267, 66] on icon "button" at bounding box center [268, 64] width 5 height 5
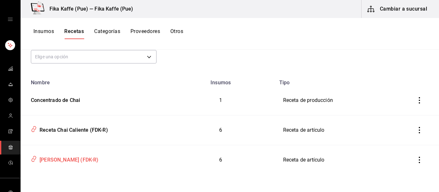
click at [50, 161] on div "[PERSON_NAME] (FDK-R)" at bounding box center [68, 159] width 62 height 10
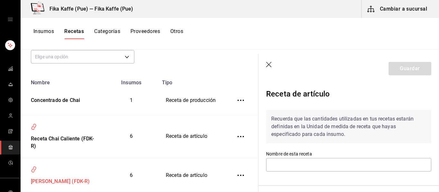
type input "[PERSON_NAME] (FDK-R)"
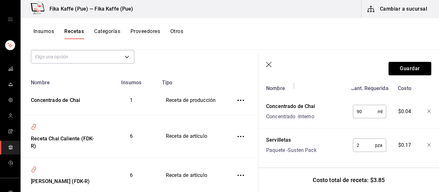
scroll to position [172, 0]
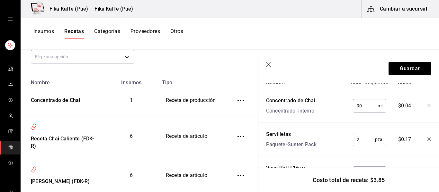
click at [362, 110] on input "90" at bounding box center [365, 106] width 25 height 13
click at [407, 106] on span "$0.04" at bounding box center [404, 106] width 13 height 8
click at [327, 108] on div "Concentrado de Chai Concentrado - Interno" at bounding box center [305, 104] width 84 height 21
click at [293, 104] on div "Concentrado de Chai" at bounding box center [290, 101] width 49 height 8
click at [293, 102] on div "Concentrado de Chai" at bounding box center [290, 101] width 49 height 8
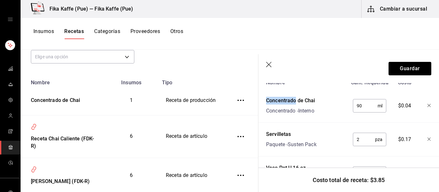
click at [293, 102] on div "Concentrado de Chai" at bounding box center [290, 101] width 49 height 8
click at [315, 112] on div "Concentrado - Interno" at bounding box center [290, 111] width 49 height 8
click at [375, 111] on input "90" at bounding box center [365, 106] width 25 height 13
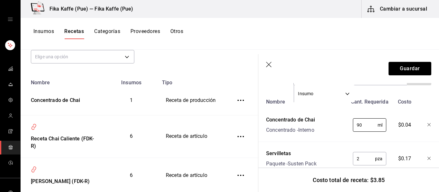
scroll to position [144, 0]
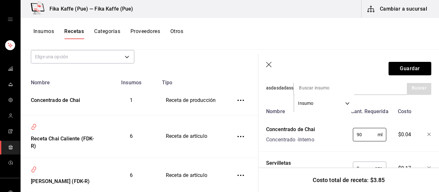
click at [428, 135] on icon "button" at bounding box center [429, 135] width 4 height 4
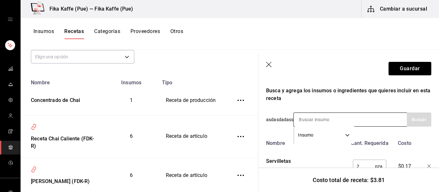
scroll to position [111, 0]
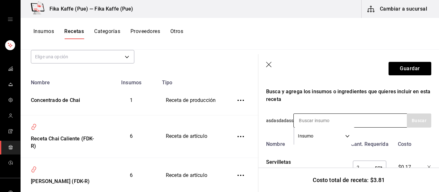
click at [323, 119] on input at bounding box center [326, 120] width 64 height 13
type input "chai"
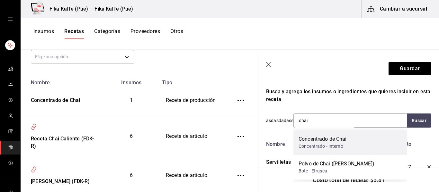
click at [338, 140] on div "Concentrado de Chai" at bounding box center [322, 140] width 48 height 8
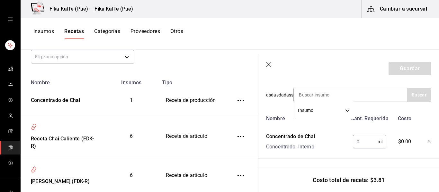
scroll to position [149, 0]
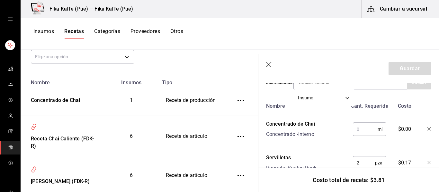
click at [361, 128] on input "text" at bounding box center [365, 129] width 25 height 13
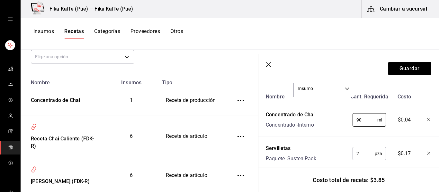
scroll to position [147, 1]
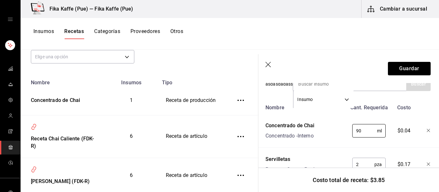
type input "90"
click at [44, 101] on div "Concentrado de Chai" at bounding box center [54, 99] width 52 height 10
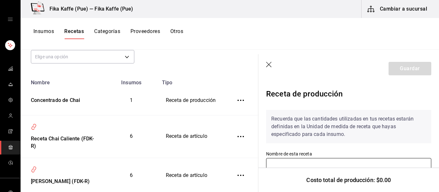
type input "Concentrado de Chai"
type input "500"
type input "3"
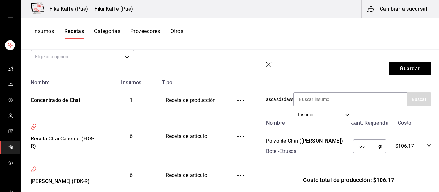
scroll to position [229, 0]
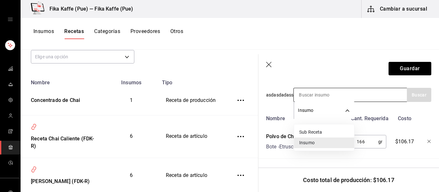
click at [345, 111] on body "Fika Kaffe (Pue) — Fika Kaffe (Pue) Cambiar a sucursal Insumos Recetas Categorí…" at bounding box center [219, 94] width 439 height 188
click at [345, 111] on div at bounding box center [219, 96] width 439 height 192
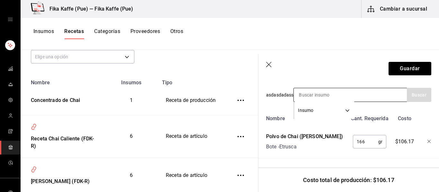
click at [372, 96] on div "Insumo SUPPLY" at bounding box center [349, 95] width 113 height 14
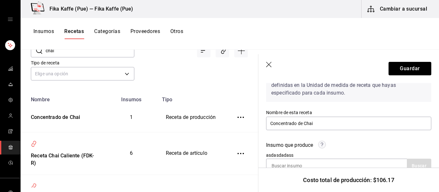
scroll to position [0, 0]
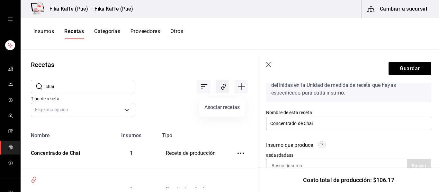
click at [224, 89] on icon "Asociar recetas" at bounding box center [222, 88] width 3 height 4
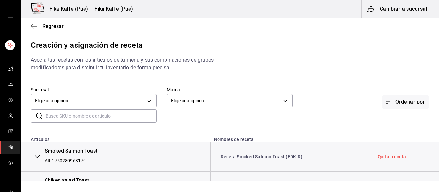
click at [125, 113] on input "text" at bounding box center [101, 116] width 111 height 13
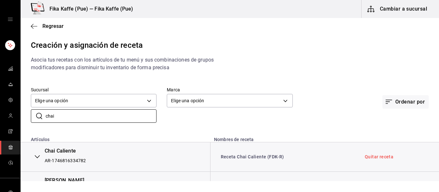
type input "chai"
click at [33, 21] on div "Regresar" at bounding box center [230, 26] width 418 height 16
click at [33, 25] on icon "button" at bounding box center [34, 26] width 6 height 6
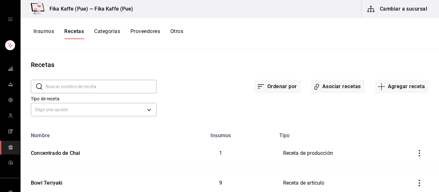
scroll to position [27, 0]
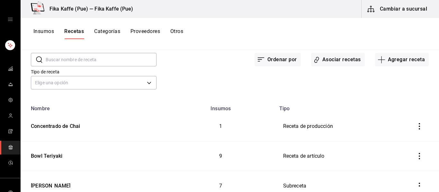
click at [421, 134] on td "inventoriesTable" at bounding box center [420, 127] width 36 height 30
click at [422, 131] on button "inventoriesTable" at bounding box center [419, 126] width 14 height 14
click at [62, 128] on div at bounding box center [219, 96] width 439 height 192
click at [73, 127] on div "Concentrado de Chai" at bounding box center [54, 125] width 52 height 10
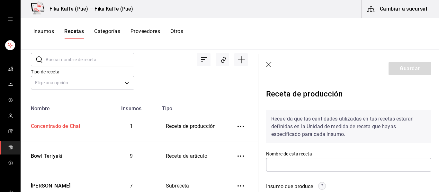
type input "Concentrado de Chai"
type input "500"
type input "3"
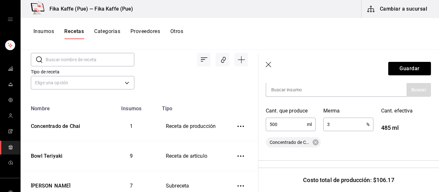
scroll to position [118, 0]
click at [314, 143] on icon at bounding box center [316, 142] width 6 height 6
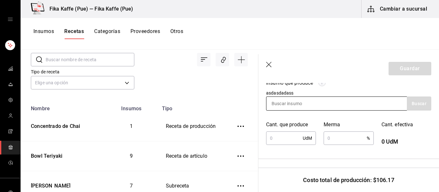
scroll to position [104, 0]
click at [292, 104] on input at bounding box center [298, 103] width 64 height 13
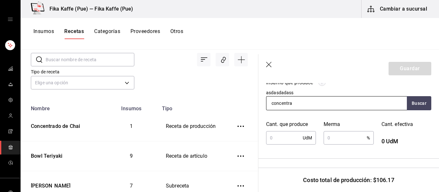
type input "concentrad"
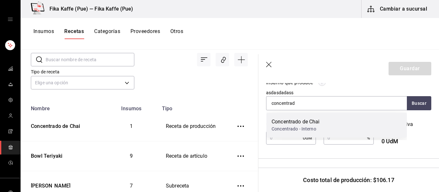
click at [303, 128] on div "Concentrado - Interno" at bounding box center [295, 129] width 48 height 7
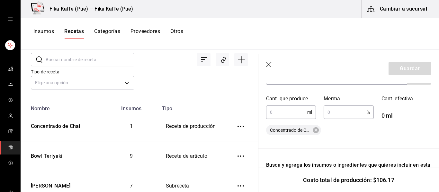
scroll to position [130, 0]
click at [273, 104] on div "Cant. que produce ml ​" at bounding box center [286, 103] width 57 height 33
click at [276, 108] on input "text" at bounding box center [286, 112] width 41 height 13
type input "500"
click at [338, 113] on input "text" at bounding box center [344, 112] width 43 height 13
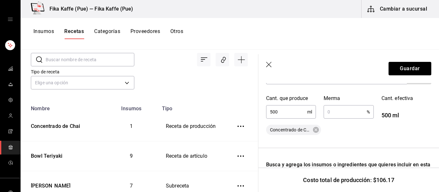
type input "3"
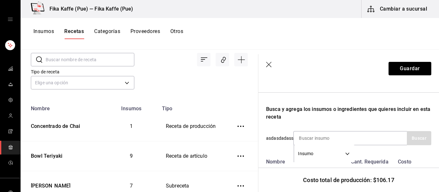
scroll to position [186, 0]
click at [312, 112] on div "Busca y agrega los insumos o ingredientes que quieres incluir en esta receta" at bounding box center [348, 112] width 165 height 15
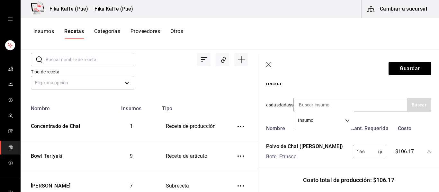
scroll to position [220, 0]
click at [274, 119] on div "Recuerda que las cantidades utilizadas en tus recetas estarán definidas en la U…" at bounding box center [348, 26] width 165 height 283
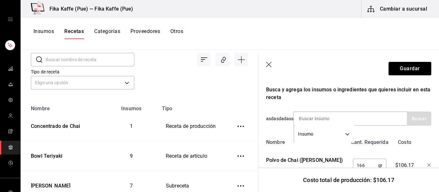
scroll to position [203, 0]
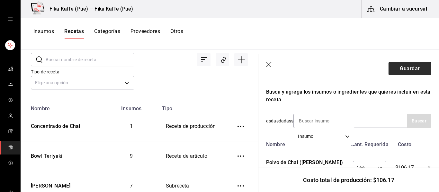
click at [415, 67] on button "Guardar" at bounding box center [409, 68] width 43 height 13
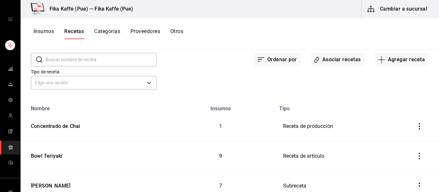
click at [100, 60] on input "text" at bounding box center [101, 59] width 111 height 13
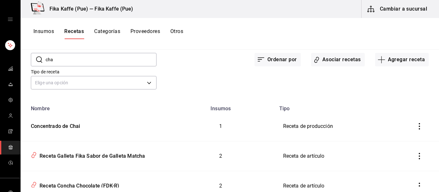
type input "chai"
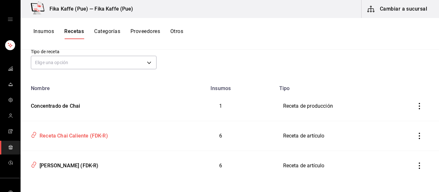
scroll to position [53, 0]
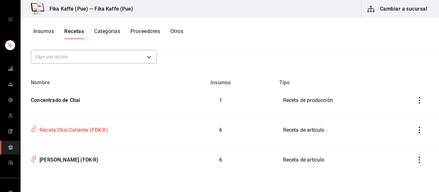
click at [69, 129] on div "Receta Chai Caliente (FDK-R)" at bounding box center [72, 129] width 71 height 10
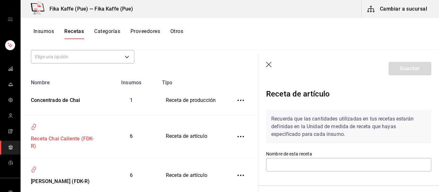
type input "Receta Chai Caliente (FDK-R)"
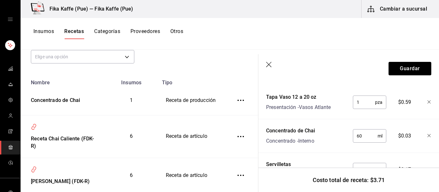
scroll to position [177, 0]
click at [403, 133] on span "$0.03" at bounding box center [404, 136] width 13 height 8
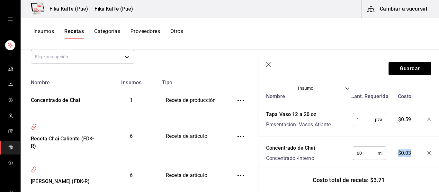
scroll to position [168, 0]
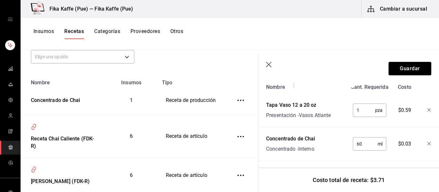
click at [265, 115] on div "Tapa Vaso 12 a 20 oz Presentación - Vasos Atlante" at bounding box center [305, 109] width 84 height 21
click at [270, 66] on icon "button" at bounding box center [269, 65] width 6 height 6
